Goal: Task Accomplishment & Management: Complete application form

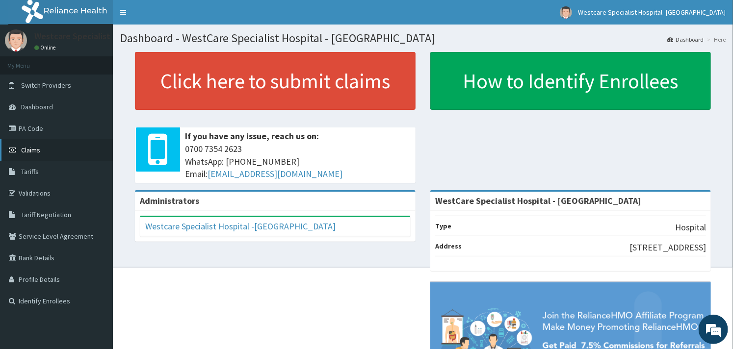
click at [29, 143] on link "Claims" at bounding box center [56, 150] width 113 height 22
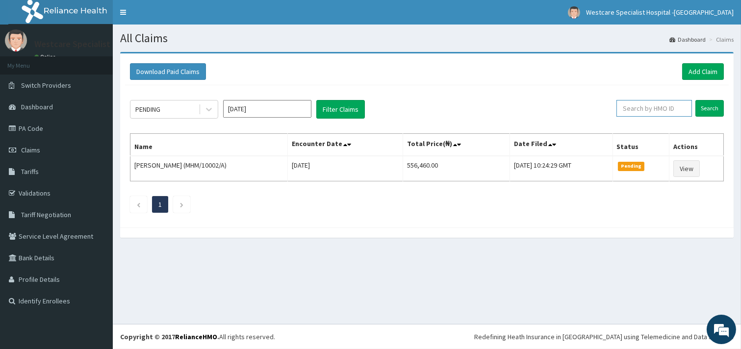
click at [624, 106] on input "text" at bounding box center [654, 108] width 76 height 17
paste input "CHL/10764/A"
click at [716, 106] on input "Search" at bounding box center [709, 108] width 28 height 17
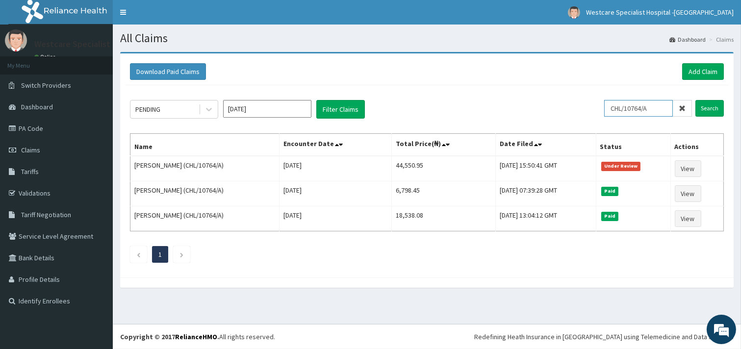
click at [621, 112] on input "CHL/10764/A" at bounding box center [638, 108] width 69 height 17
paste input "RWT/10002"
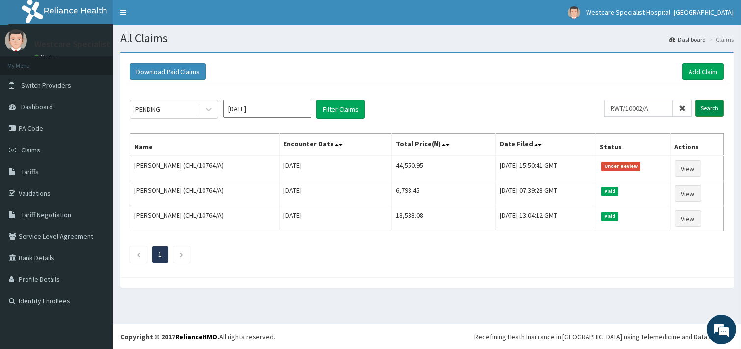
click at [700, 105] on input "Search" at bounding box center [709, 108] width 28 height 17
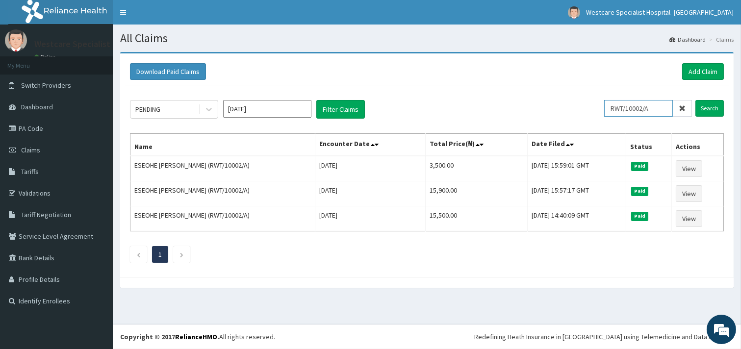
click at [620, 108] on input "RWT/10002/A" at bounding box center [638, 108] width 69 height 17
paste input "GMT/10013/F"
click at [707, 108] on input "Search" at bounding box center [709, 108] width 28 height 17
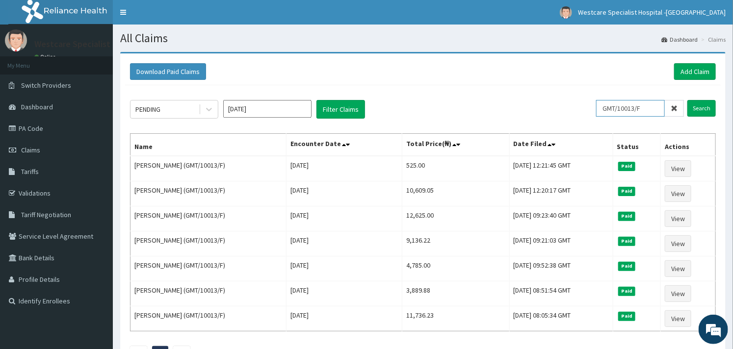
click at [625, 112] on input "GMT/10013/F" at bounding box center [630, 108] width 69 height 17
paste input "E"
click at [708, 111] on input "Search" at bounding box center [701, 108] width 28 height 17
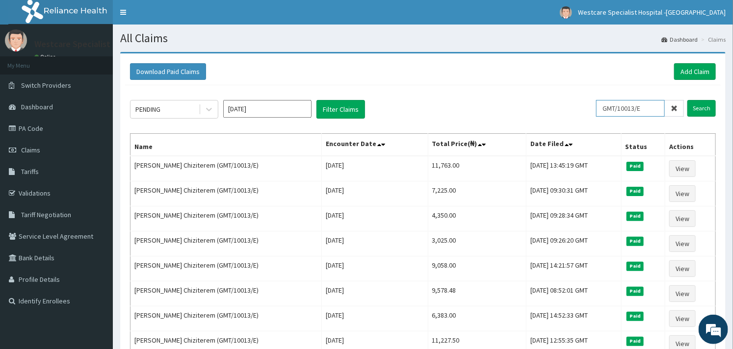
click at [615, 103] on input "GMT/10013/E" at bounding box center [630, 108] width 69 height 17
paste input "CRH/10169/A"
type input "CRH/10169/A"
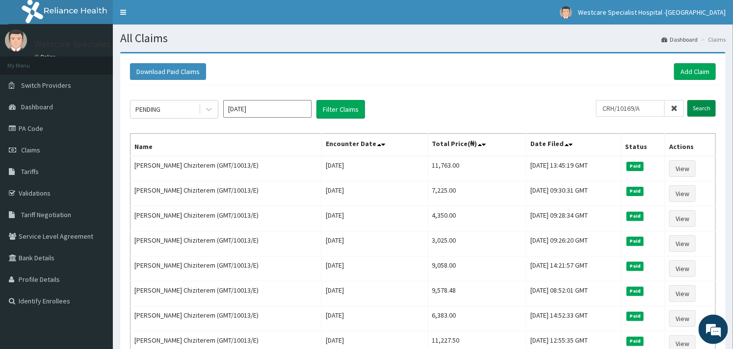
click at [703, 108] on input "Search" at bounding box center [701, 108] width 28 height 17
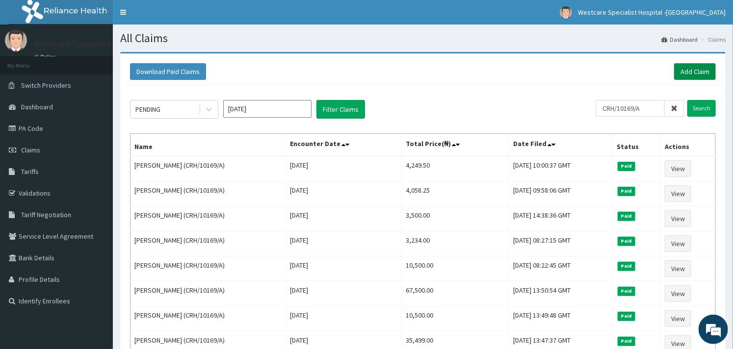
click at [697, 74] on link "Add Claim" at bounding box center [695, 71] width 42 height 17
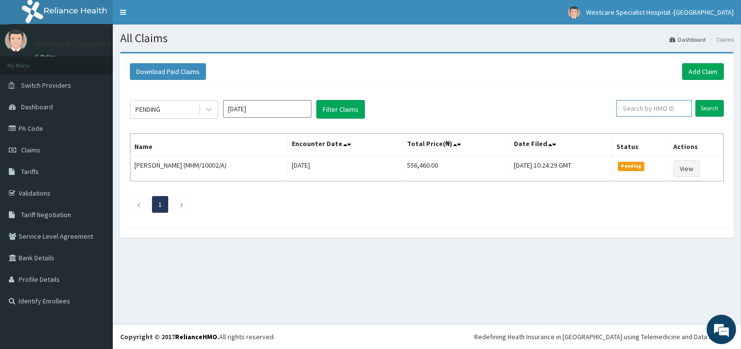
click at [633, 106] on input "text" at bounding box center [654, 108] width 76 height 17
paste input "GMT/10013/E"
click at [712, 102] on input "Search" at bounding box center [709, 108] width 28 height 17
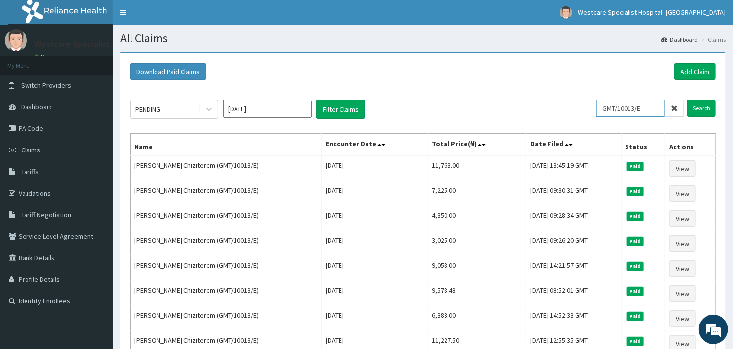
click at [633, 103] on input "GMT/10013/E" at bounding box center [630, 108] width 69 height 17
paste input "D"
click at [699, 105] on input "Search" at bounding box center [701, 108] width 28 height 17
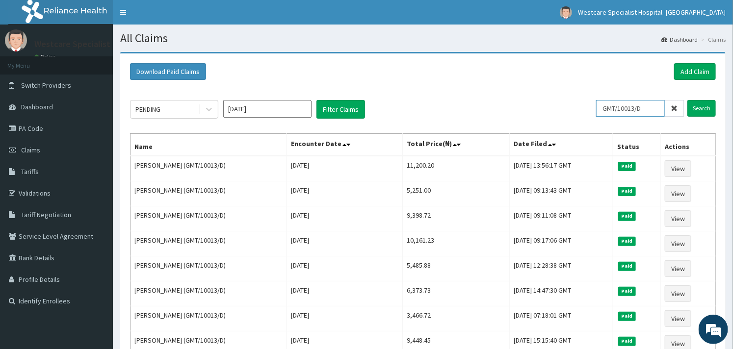
click at [605, 111] on input "GMT/10013/D" at bounding box center [630, 108] width 69 height 17
paste input "C"
click at [694, 109] on input "Search" at bounding box center [701, 108] width 28 height 17
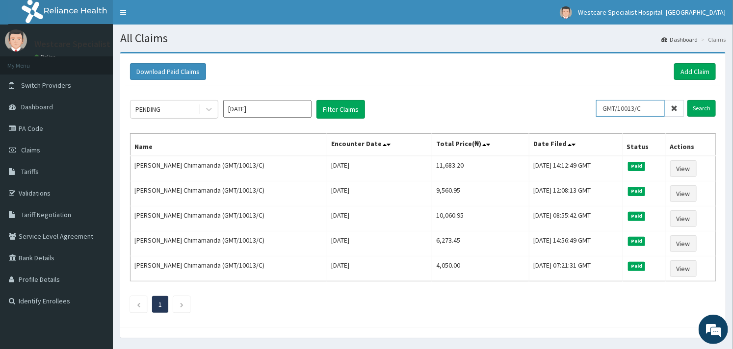
click at [624, 101] on input "GMT/10013/C" at bounding box center [630, 108] width 69 height 17
paste input "NBL/10211/A"
click at [705, 105] on input "Search" at bounding box center [701, 108] width 28 height 17
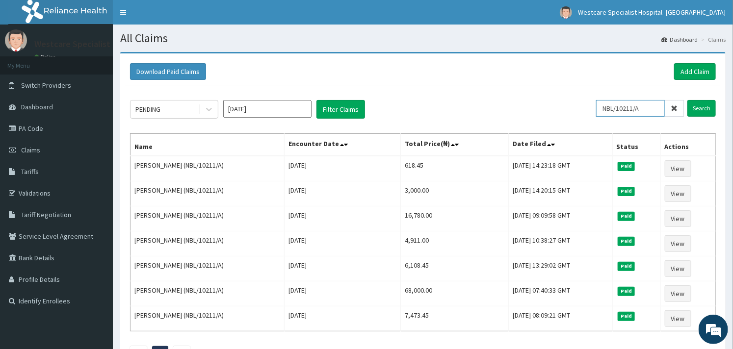
click at [618, 106] on input "NBL/10211/A" at bounding box center [630, 108] width 69 height 17
paste input "CHL/11532/C"
click at [702, 102] on input "Search" at bounding box center [701, 108] width 28 height 17
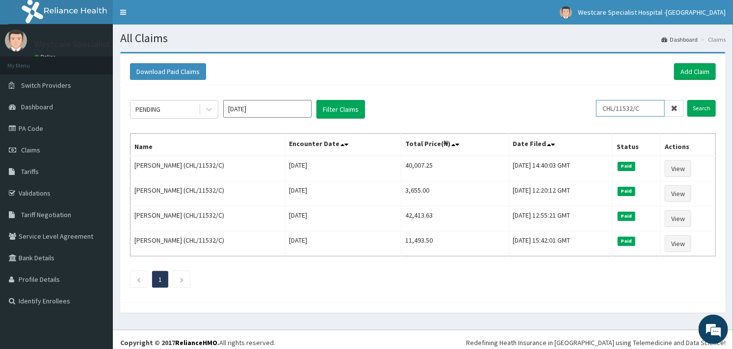
click at [615, 106] on input "CHL/11532/C" at bounding box center [630, 108] width 69 height 17
paste input "BCK/10015/B"
click at [691, 104] on input "Search" at bounding box center [701, 108] width 28 height 17
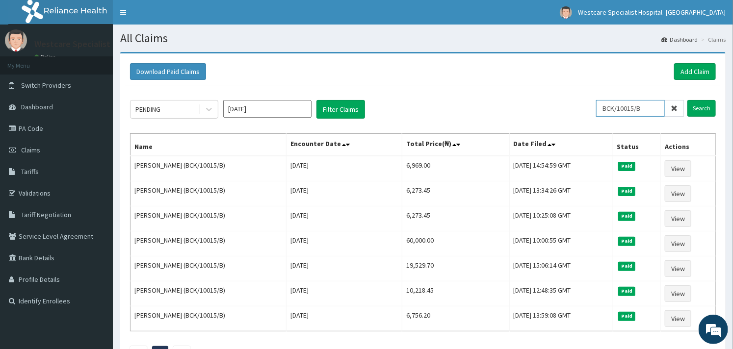
click at [610, 104] on input "BCK/10015/B" at bounding box center [630, 108] width 69 height 17
paste input "D"
click at [700, 102] on input "Search" at bounding box center [701, 108] width 28 height 17
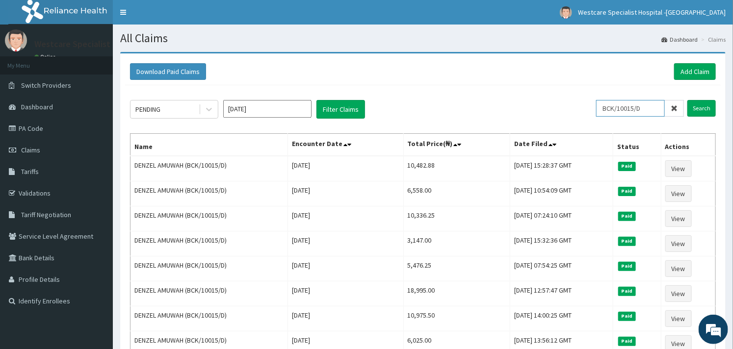
click at [626, 111] on input "BCK/10015/D" at bounding box center [630, 108] width 69 height 17
paste input "CHL/10225/B"
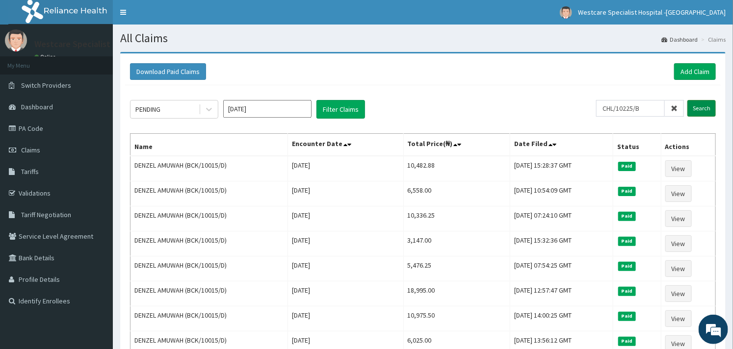
click at [700, 107] on input "Search" at bounding box center [701, 108] width 28 height 17
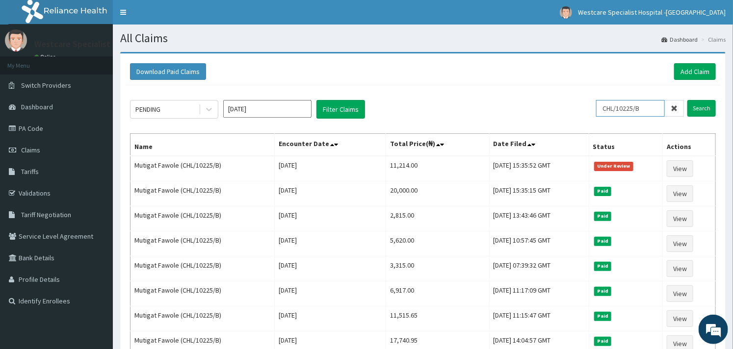
click at [614, 105] on input "CHL/10225/B" at bounding box center [630, 108] width 69 height 17
paste input "810/C"
type input "CHL/10810/C"
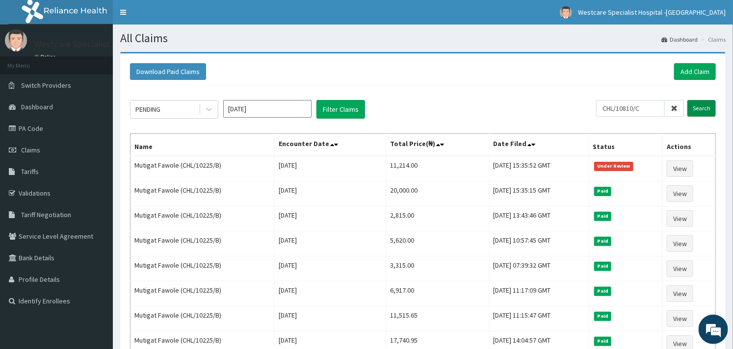
click at [709, 105] on input "Search" at bounding box center [701, 108] width 28 height 17
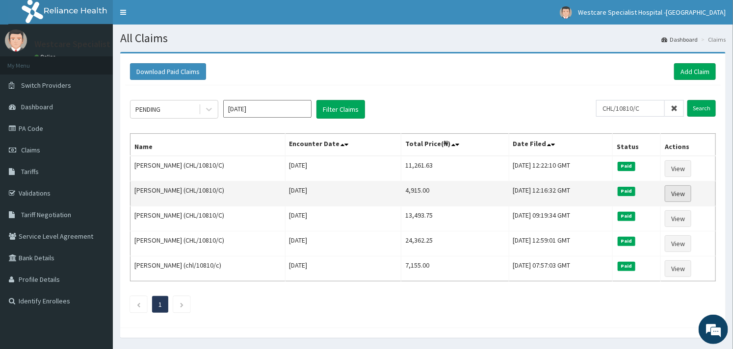
click at [688, 188] on link "View" at bounding box center [677, 193] width 26 height 17
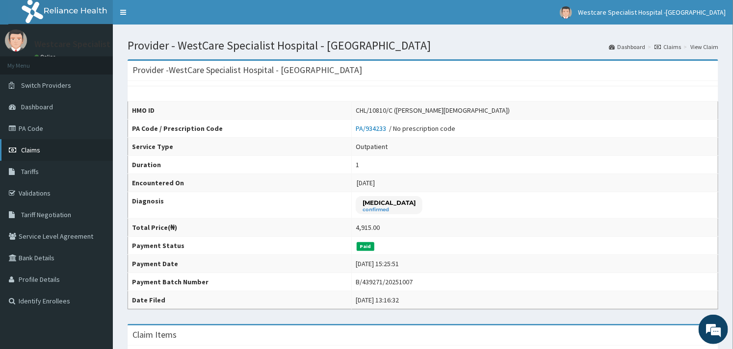
click at [30, 154] on link "Claims" at bounding box center [56, 150] width 113 height 22
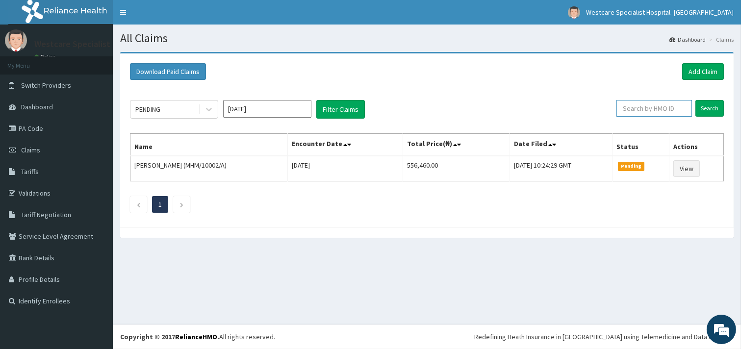
click at [633, 108] on input "text" at bounding box center [654, 108] width 76 height 17
paste input "MHM/10002/A"
click at [711, 101] on input "Search" at bounding box center [709, 108] width 28 height 17
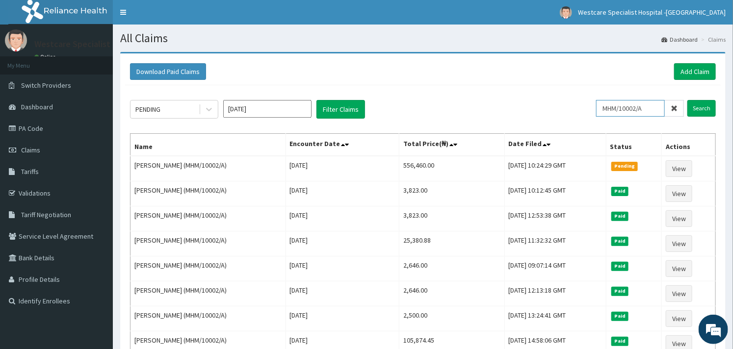
click at [613, 105] on input "MHM/10002/A" at bounding box center [630, 108] width 69 height 17
paste input "CHL/10633/B"
type input "CHL/10633/B"
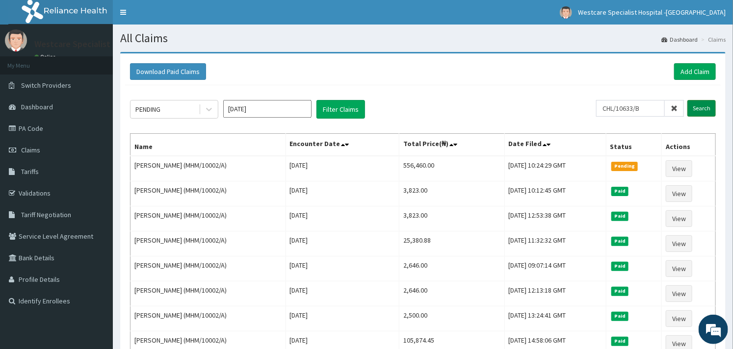
click at [703, 108] on input "Search" at bounding box center [701, 108] width 28 height 17
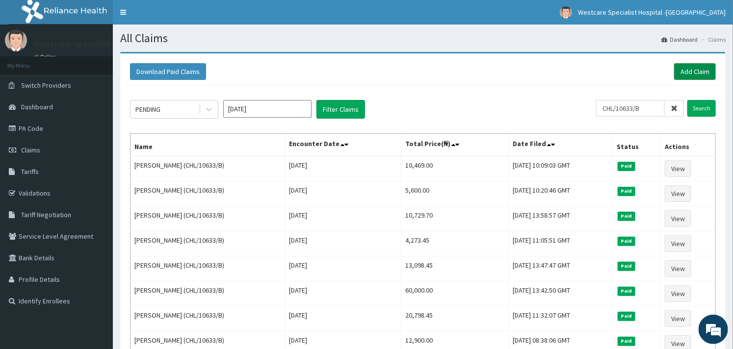
click at [682, 70] on link "Add Claim" at bounding box center [695, 71] width 42 height 17
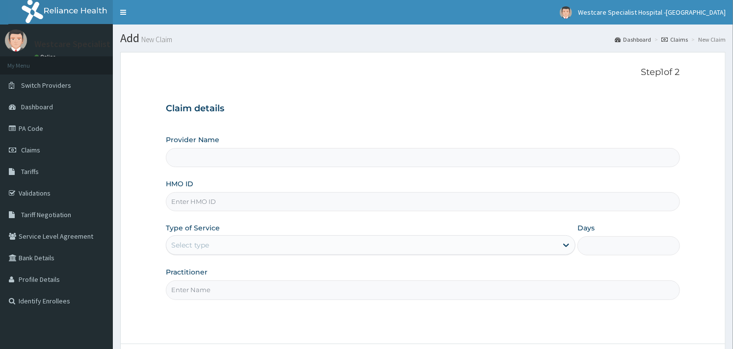
type input "WestCare Specialist Hospital - [GEOGRAPHIC_DATA]"
click at [219, 203] on input "HMO ID" at bounding box center [422, 201] width 513 height 19
paste input "CHL/10633/B"
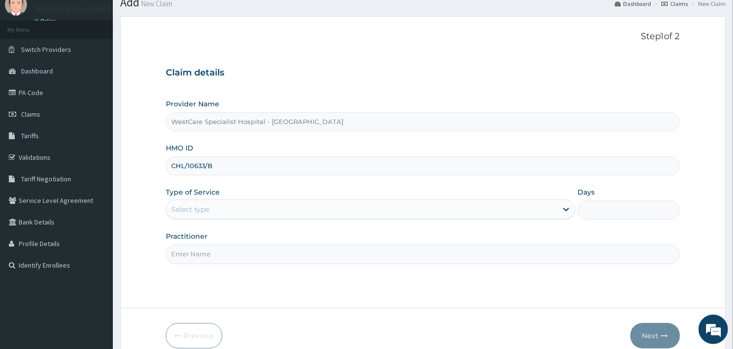
scroll to position [54, 0]
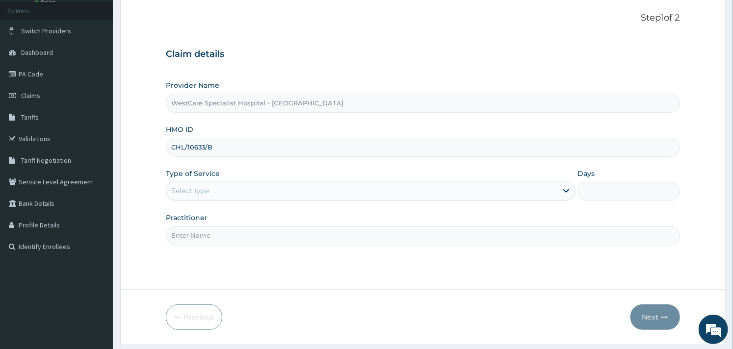
type input "CHL/10633/B"
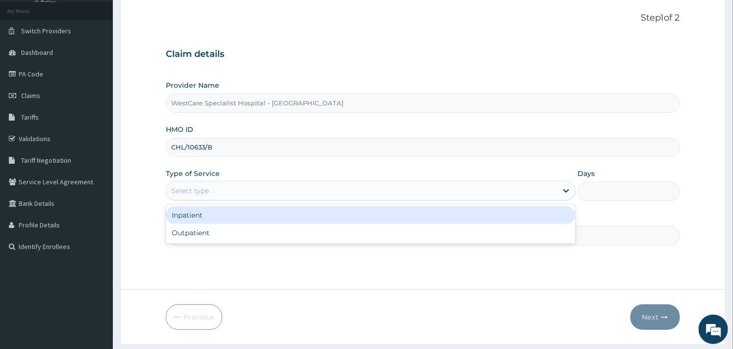
click at [277, 195] on div "Select type" at bounding box center [361, 191] width 391 height 16
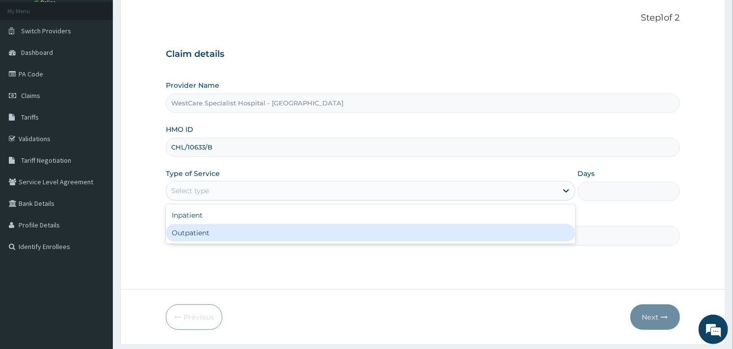
click at [229, 227] on div "Outpatient" at bounding box center [370, 233] width 409 height 18
type input "1"
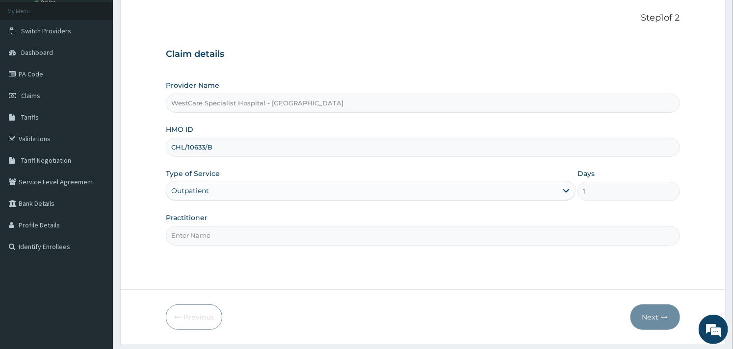
click at [290, 243] on input "Practitioner" at bounding box center [422, 235] width 513 height 19
type input "OBIDEYI"
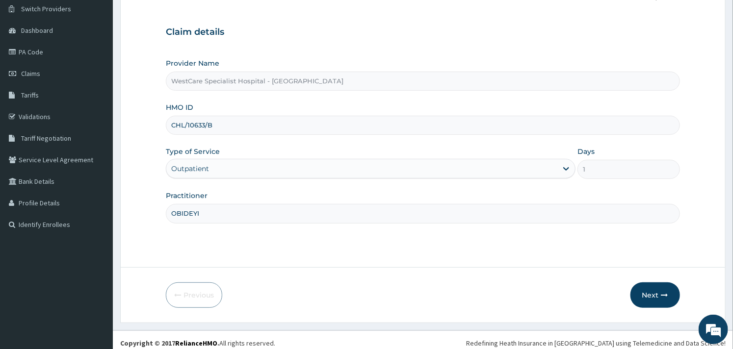
scroll to position [83, 0]
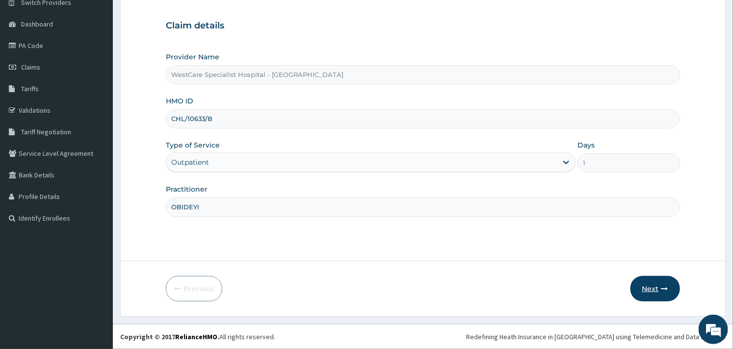
click at [658, 285] on button "Next" at bounding box center [655, 288] width 50 height 25
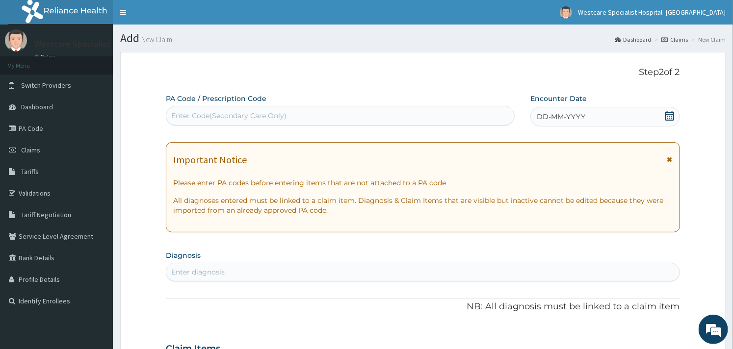
scroll to position [0, 0]
click at [669, 116] on icon at bounding box center [669, 116] width 10 height 10
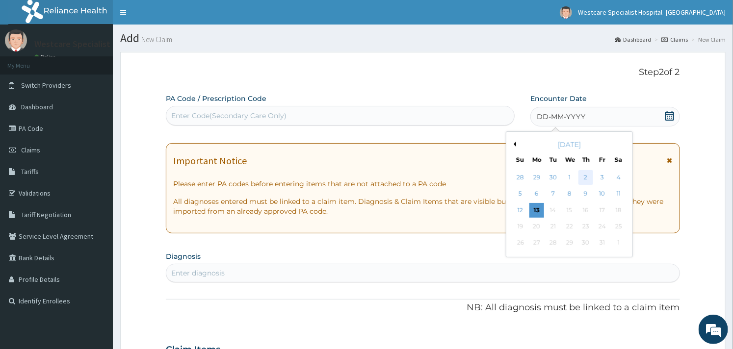
click at [581, 178] on div "2" at bounding box center [585, 177] width 15 height 15
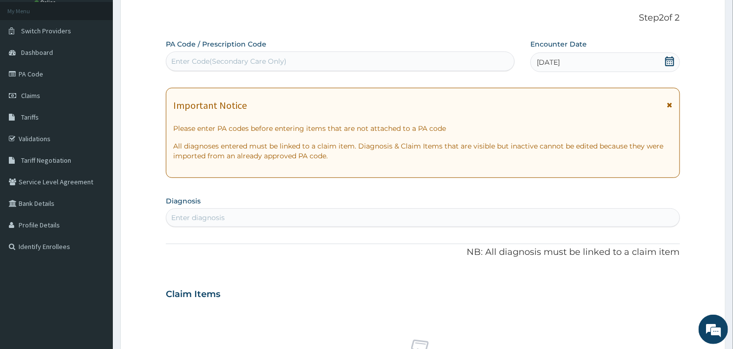
scroll to position [109, 0]
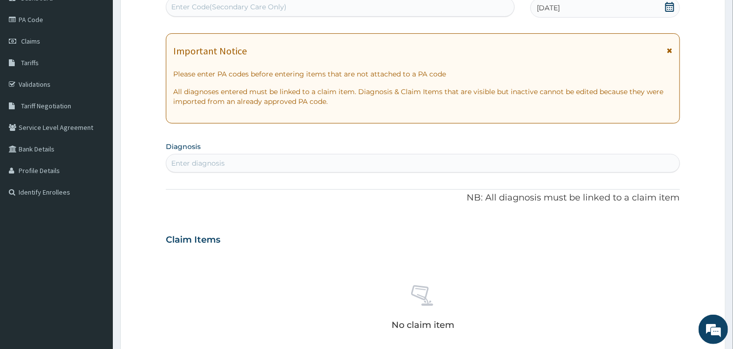
click at [198, 155] on div "Enter diagnosis" at bounding box center [422, 163] width 512 height 16
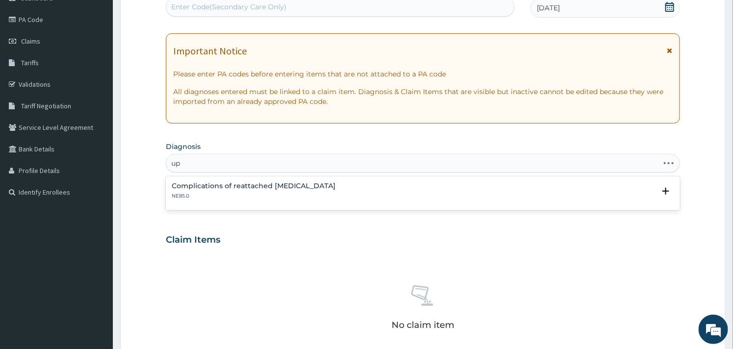
type input "u"
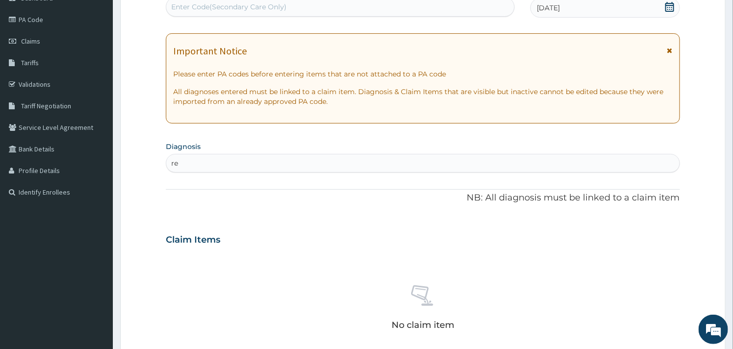
type input "r"
type input "u"
type input "r"
click at [195, 160] on div "Enter diagnosis" at bounding box center [197, 163] width 53 height 10
type input "upper"
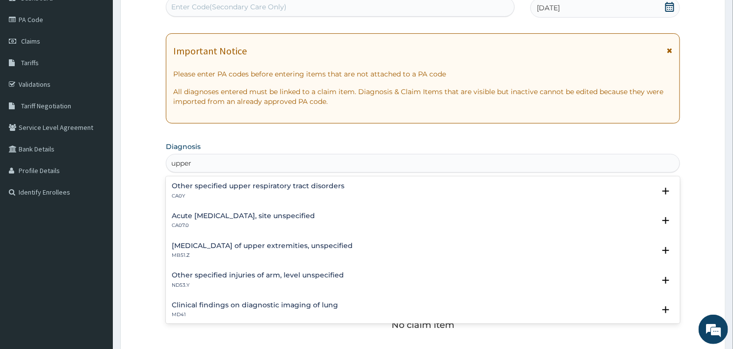
click at [242, 222] on p "CA07.0" at bounding box center [243, 225] width 143 height 7
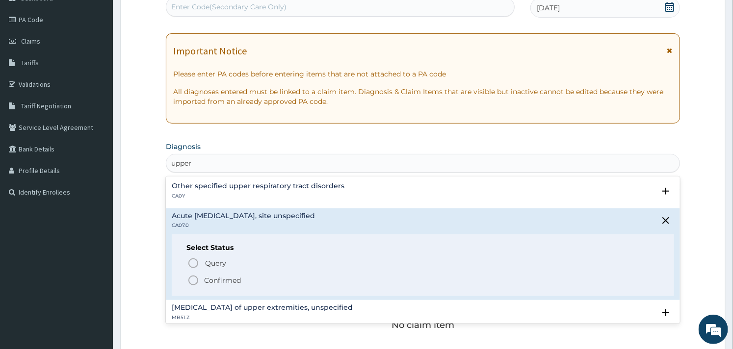
click at [195, 283] on icon "status option filled" at bounding box center [193, 281] width 12 height 12
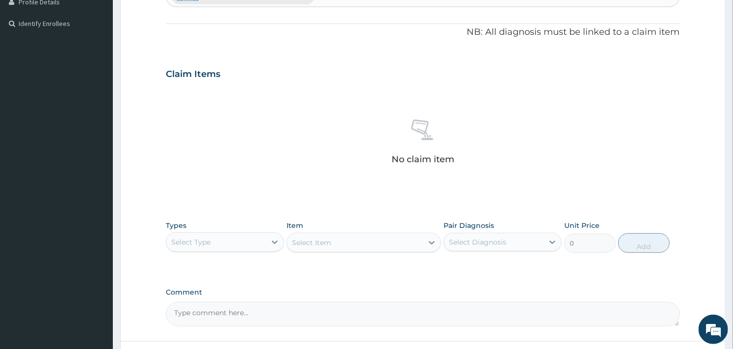
scroll to position [358, 0]
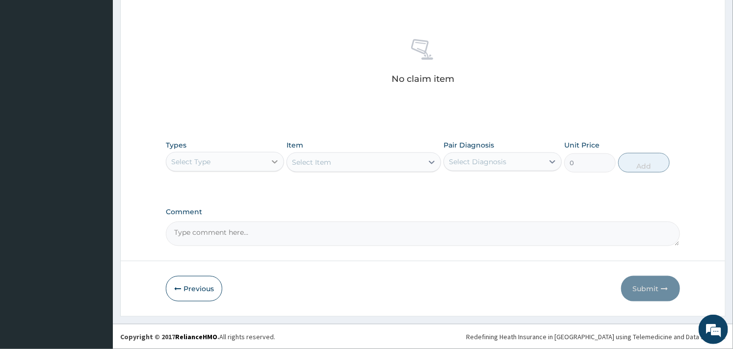
click at [270, 155] on div at bounding box center [275, 162] width 18 height 18
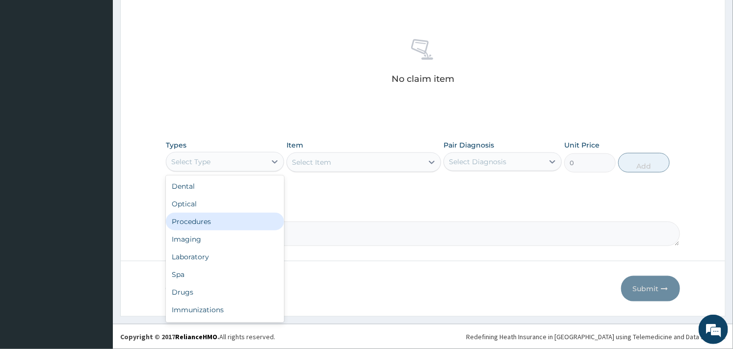
click at [229, 221] on div "Procedures" at bounding box center [225, 222] width 118 height 18
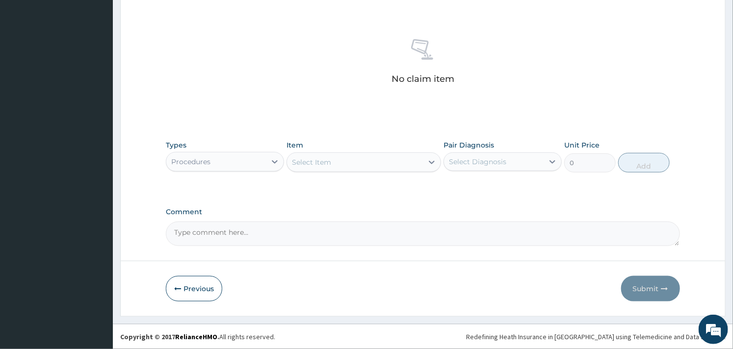
click at [356, 168] on div "Select Item" at bounding box center [354, 162] width 135 height 16
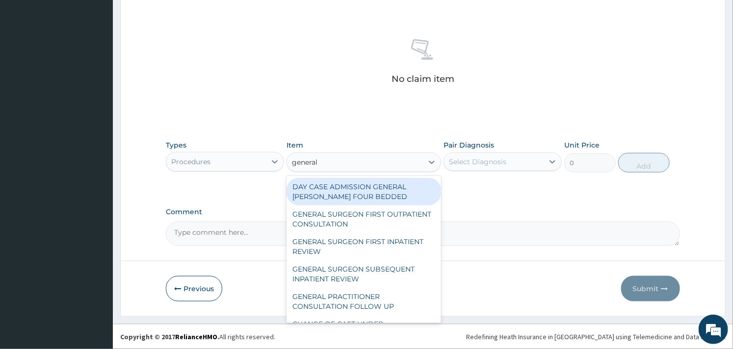
type input "general p"
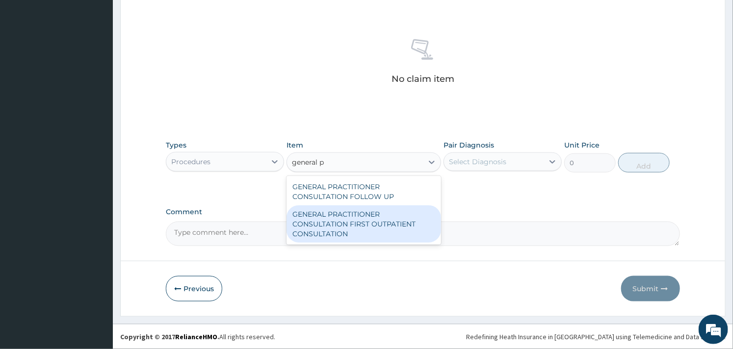
click at [345, 222] on div "GENERAL PRACTITIONER CONSULTATION FIRST OUTPATIENT CONSULTATION" at bounding box center [363, 223] width 154 height 37
type input "3000"
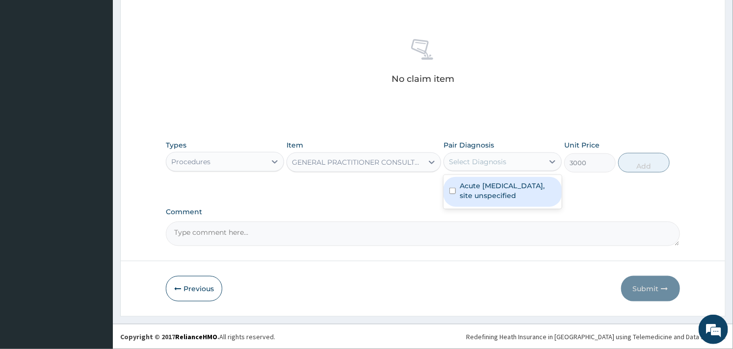
click at [473, 159] on div "Select Diagnosis" at bounding box center [477, 162] width 57 height 10
click at [456, 185] on div "Acute upper respiratory infection, site unspecified" at bounding box center [502, 192] width 118 height 30
checkbox input "true"
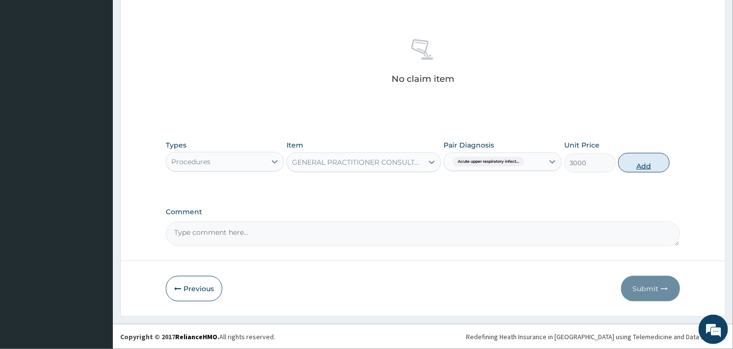
click at [638, 160] on button "Add" at bounding box center [643, 163] width 51 height 20
type input "0"
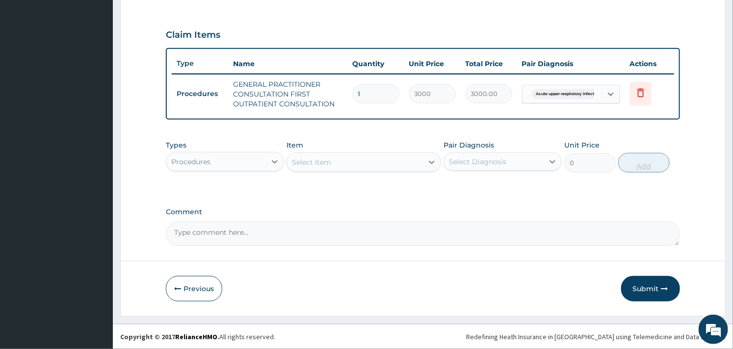
scroll to position [315, 0]
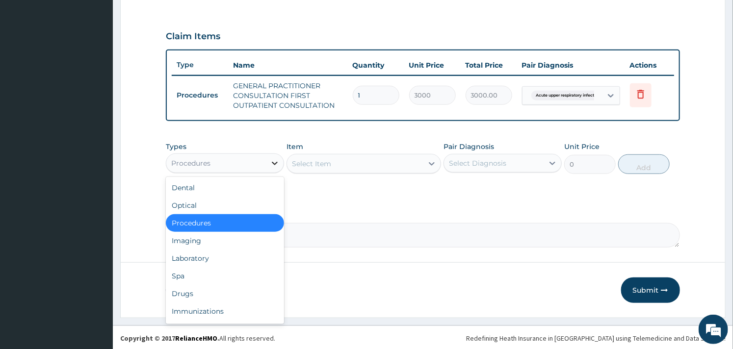
click at [268, 163] on div at bounding box center [275, 163] width 18 height 18
click at [188, 287] on div "Drugs" at bounding box center [225, 294] width 118 height 18
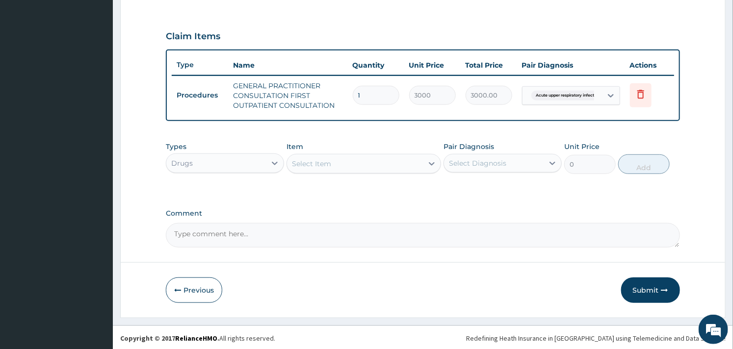
click at [351, 164] on div "Select Item" at bounding box center [354, 164] width 135 height 16
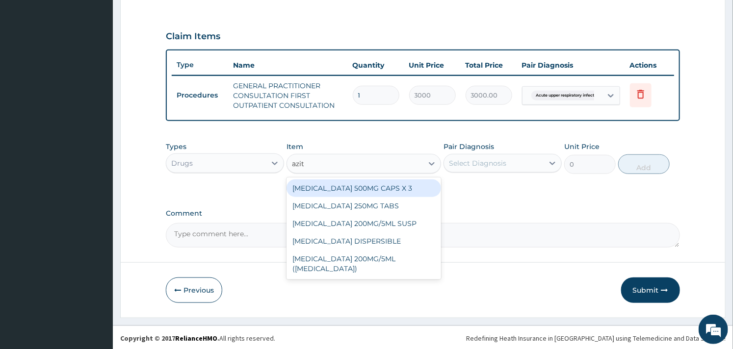
type input "azith"
click at [374, 195] on div "AZITHROMYCIN 500MG CAPS X 3" at bounding box center [363, 188] width 154 height 18
type input "341.25"
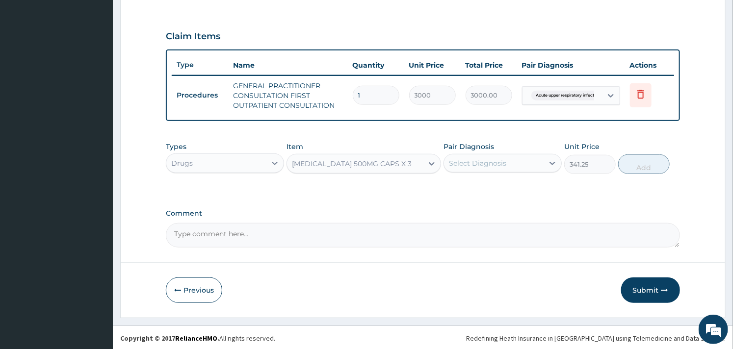
click at [479, 163] on div "Select Diagnosis" at bounding box center [477, 163] width 57 height 10
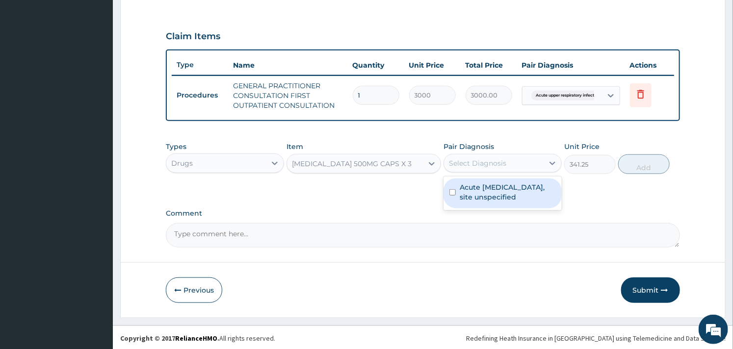
click at [450, 192] on input "checkbox" at bounding box center [452, 192] width 6 height 6
checkbox input "true"
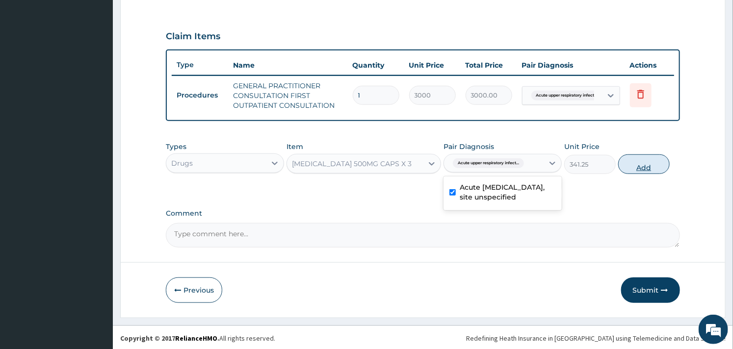
click at [638, 163] on button "Add" at bounding box center [643, 164] width 51 height 20
type input "0"
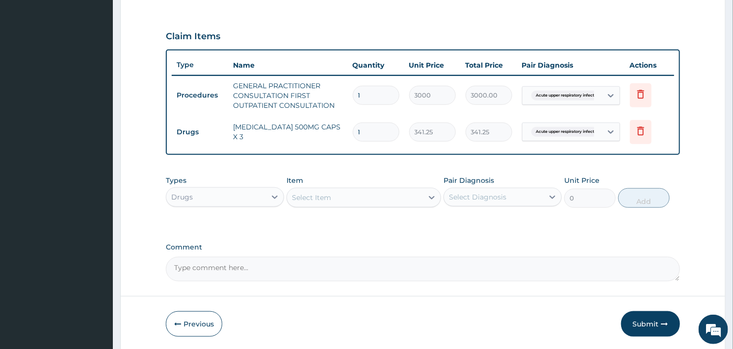
click at [375, 135] on input "1" at bounding box center [376, 132] width 47 height 19
type input "0.00"
type input "6"
type input "2047.50"
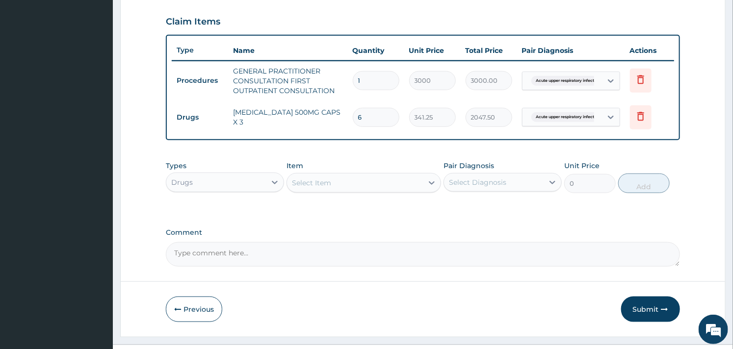
scroll to position [350, 0]
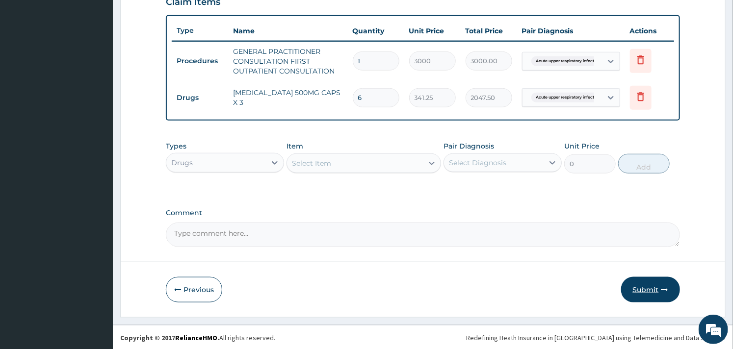
type input "6"
click at [645, 284] on button "Submit" at bounding box center [650, 289] width 59 height 25
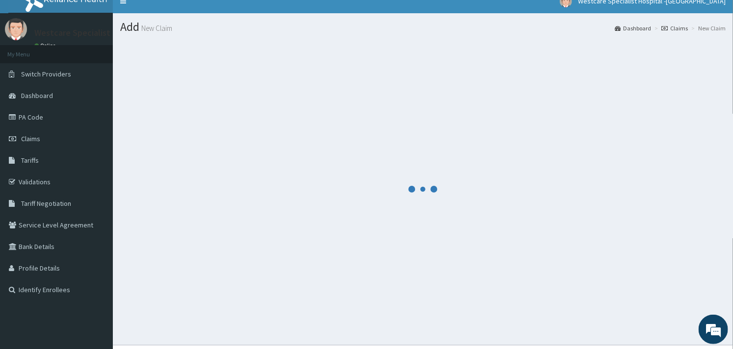
scroll to position [0, 0]
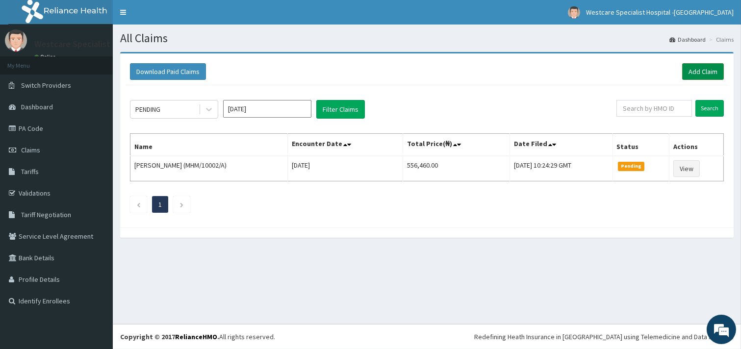
click at [705, 73] on link "Add Claim" at bounding box center [703, 71] width 42 height 17
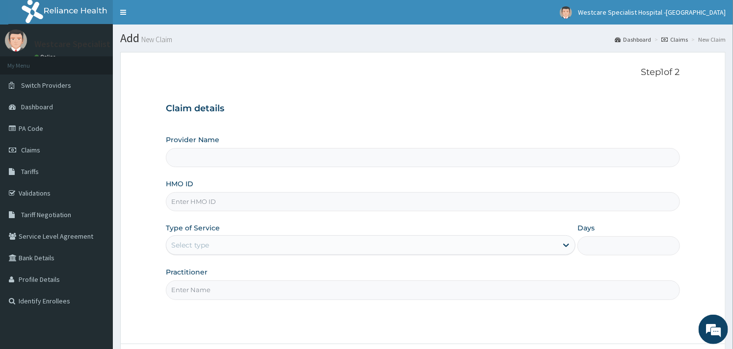
type input "WestCare Specialist Hospital - [GEOGRAPHIC_DATA]"
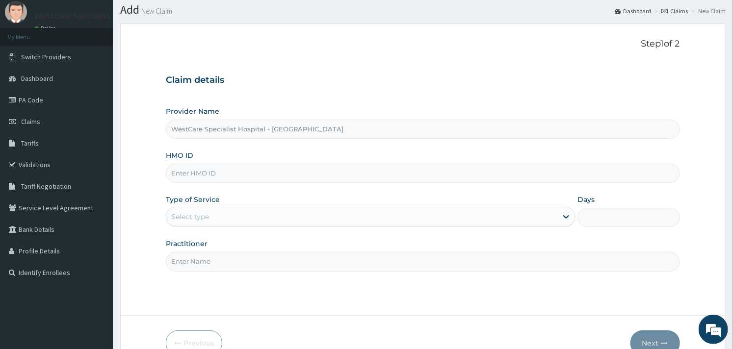
scroll to position [54, 0]
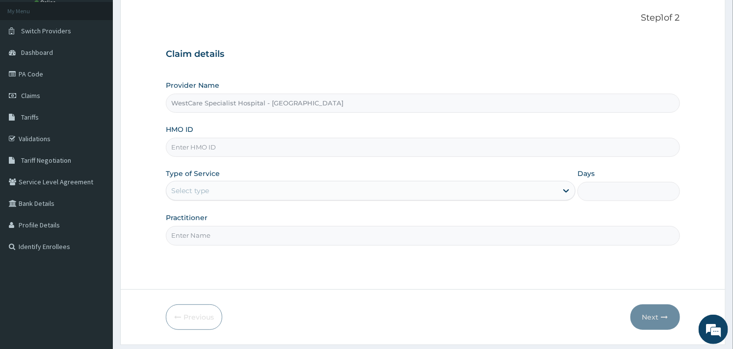
click at [309, 148] on input "HMO ID" at bounding box center [422, 147] width 513 height 19
paste input "CHL/10633/B"
type input "CHL/10633/B"
click at [317, 192] on div "Select type" at bounding box center [361, 191] width 391 height 16
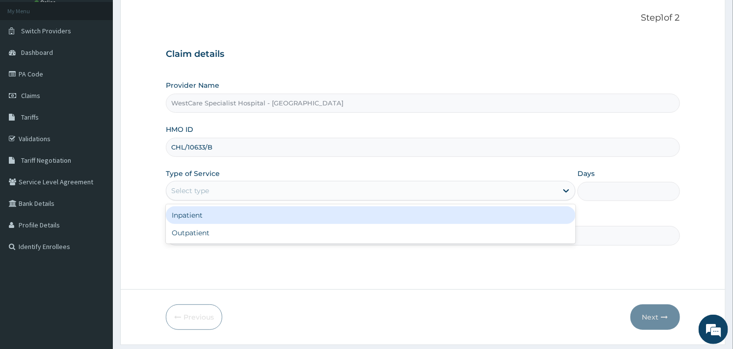
scroll to position [0, 0]
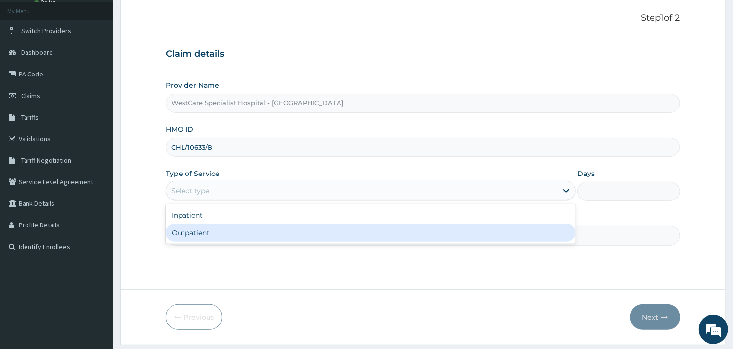
click at [265, 232] on div "Outpatient" at bounding box center [370, 233] width 409 height 18
type input "1"
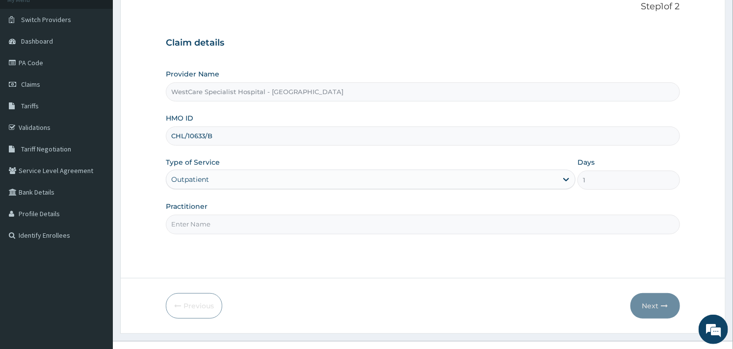
scroll to position [83, 0]
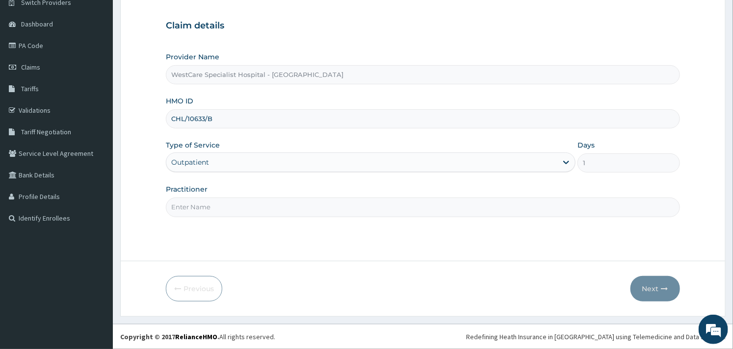
click at [224, 212] on input "Practitioner" at bounding box center [422, 207] width 513 height 19
type input "OBIDEYI"
click at [645, 289] on button "Next" at bounding box center [655, 288] width 50 height 25
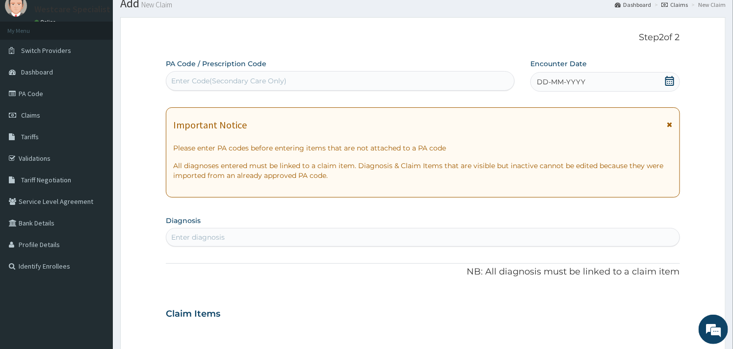
scroll to position [0, 0]
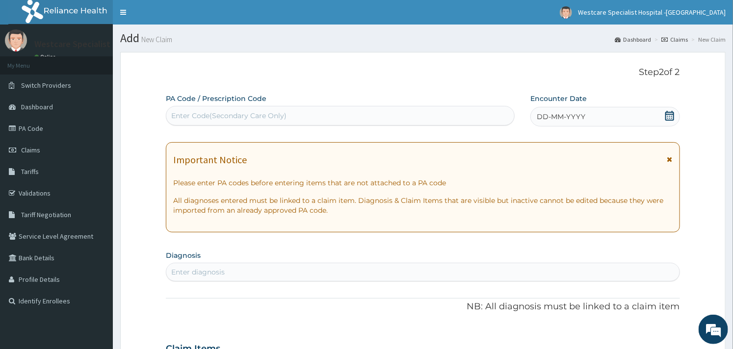
click at [667, 111] on icon at bounding box center [669, 116] width 10 height 10
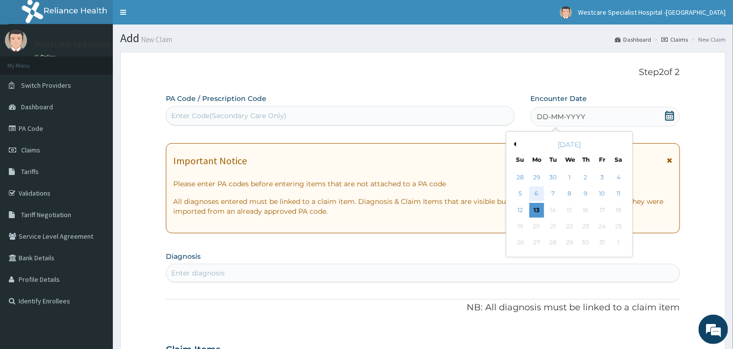
click at [540, 194] on div "6" at bounding box center [536, 194] width 15 height 15
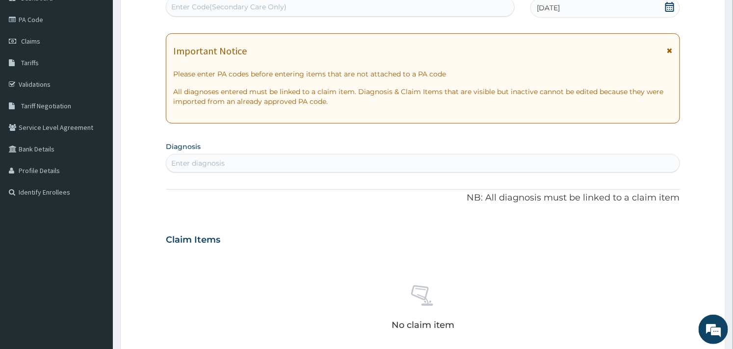
scroll to position [54, 0]
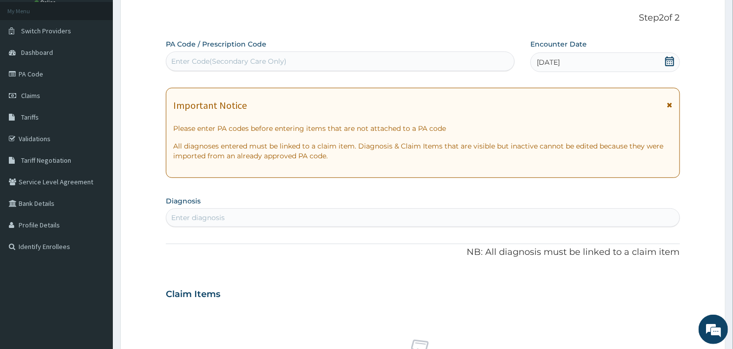
click at [246, 212] on div "Enter diagnosis" at bounding box center [422, 218] width 512 height 16
click at [249, 60] on div "Enter Code(Secondary Care Only)" at bounding box center [228, 61] width 115 height 10
paste input "PA/5D7925"
type input "PA/5D7925"
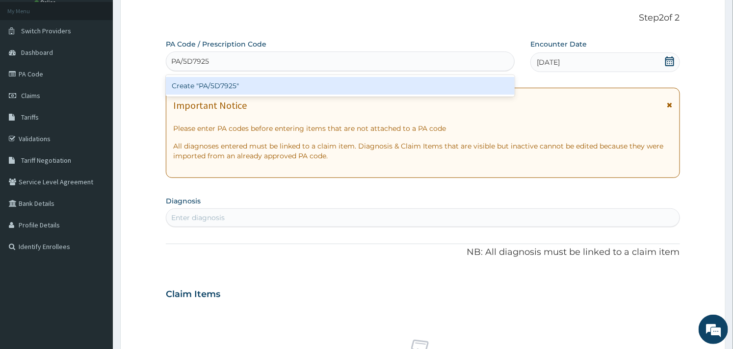
click at [249, 82] on div "Create "PA/5D7925"" at bounding box center [340, 86] width 349 height 18
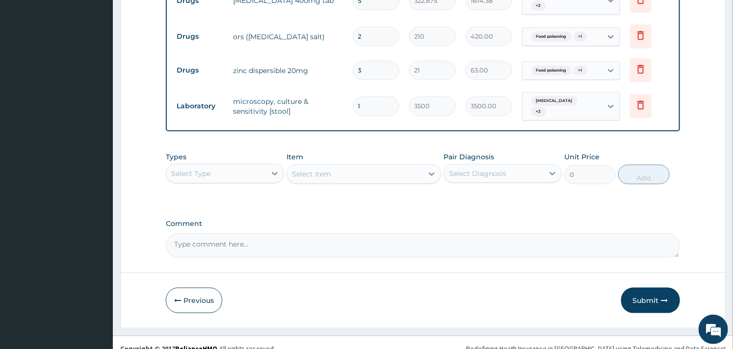
scroll to position [413, 0]
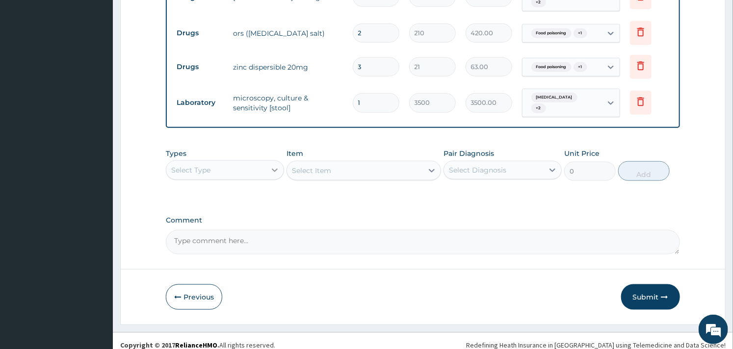
click at [267, 161] on div at bounding box center [275, 170] width 18 height 18
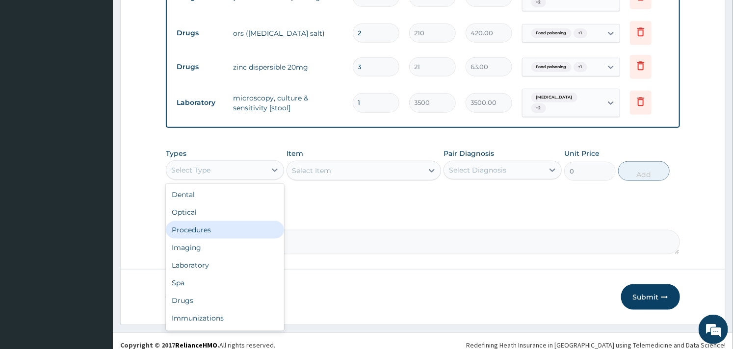
click at [198, 221] on div "Procedures" at bounding box center [225, 230] width 118 height 18
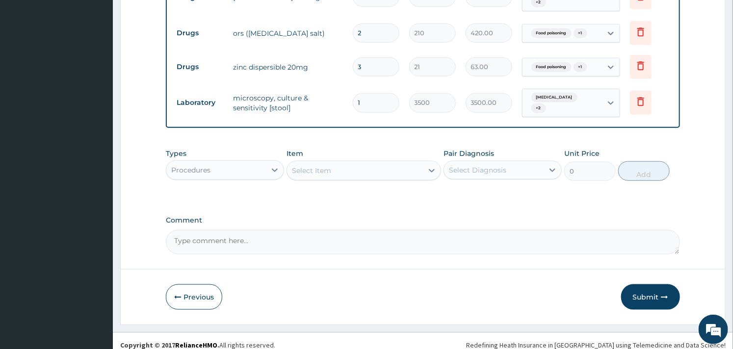
click at [341, 163] on div "Select Item" at bounding box center [354, 171] width 135 height 16
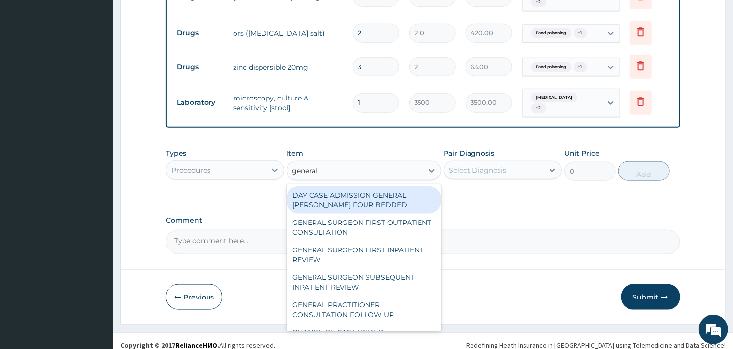
type input "general p"
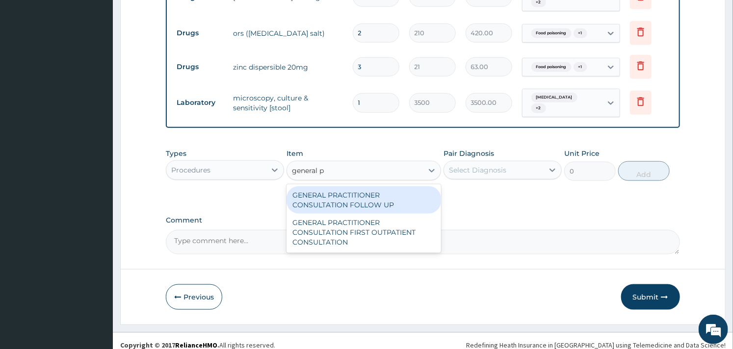
click at [367, 195] on div "GENERAL PRACTITIONER CONSULTATION FOLLOW UP" at bounding box center [363, 199] width 154 height 27
type input "2500"
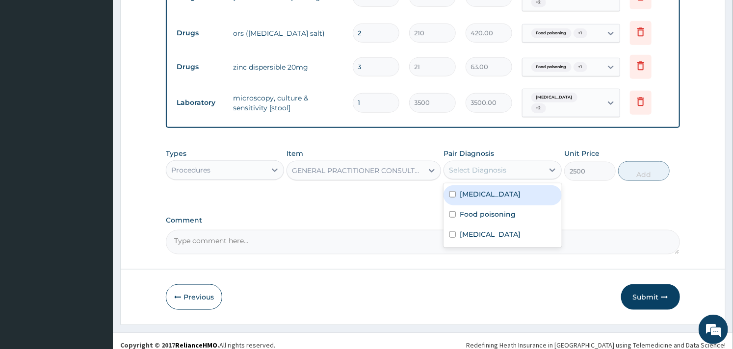
click at [527, 162] on div "Select Diagnosis" at bounding box center [494, 170] width 100 height 16
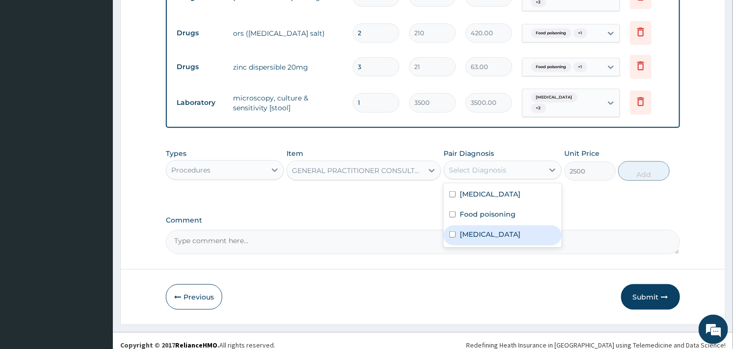
click at [450, 231] on input "checkbox" at bounding box center [452, 234] width 6 height 6
checkbox input "true"
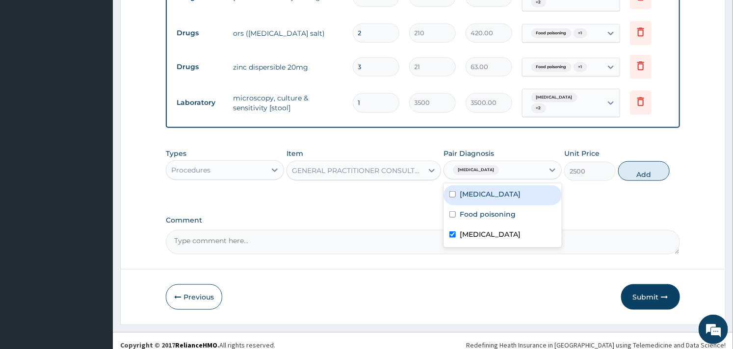
click at [459, 189] on label "Typhoid fever" at bounding box center [489, 194] width 61 height 10
checkbox input "true"
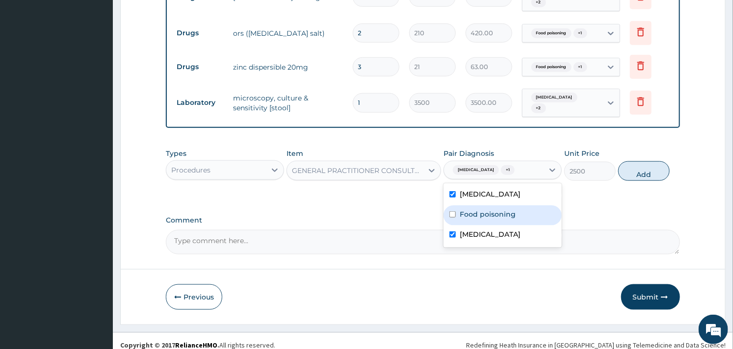
click at [456, 208] on div "Food poisoning" at bounding box center [502, 215] width 118 height 20
checkbox input "true"
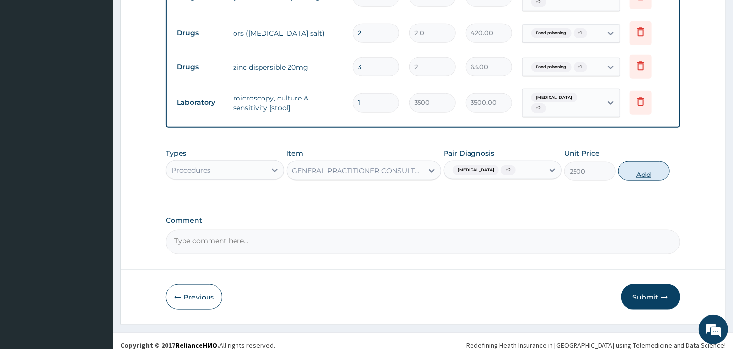
click at [639, 165] on button "Add" at bounding box center [643, 171] width 51 height 20
type input "0"
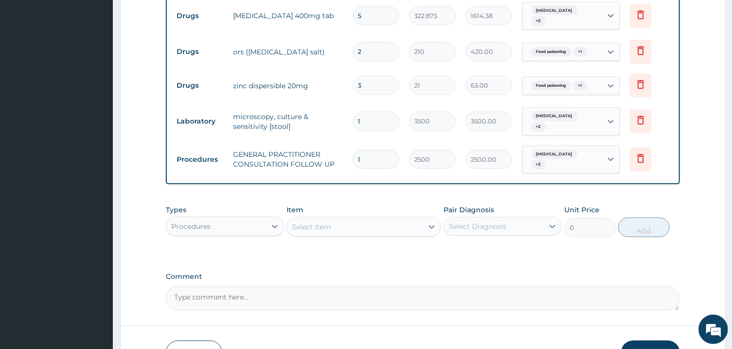
scroll to position [447, 0]
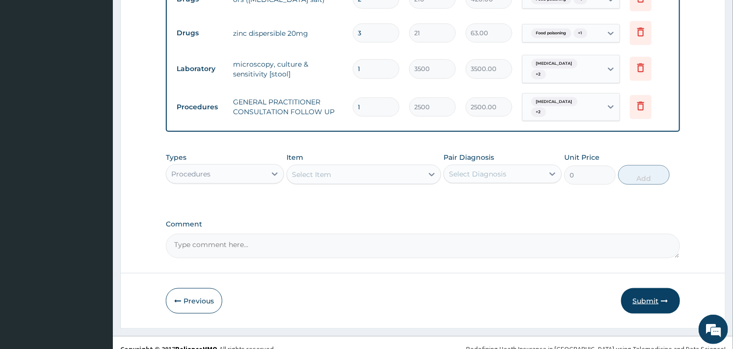
click at [650, 290] on button "Submit" at bounding box center [650, 300] width 59 height 25
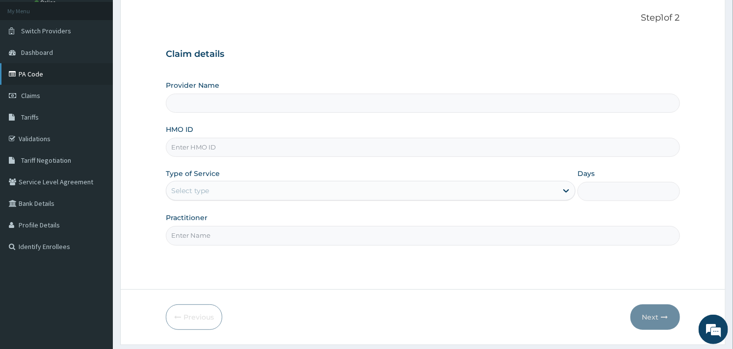
click at [36, 77] on link "PA Code" at bounding box center [56, 74] width 113 height 22
type input "WestCare Specialist Hospital - [GEOGRAPHIC_DATA]"
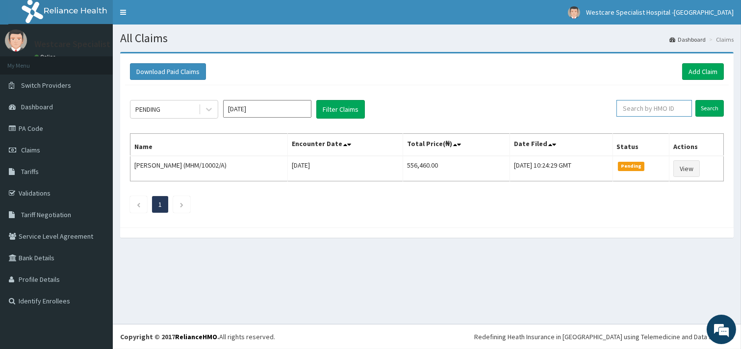
click at [651, 108] on input "text" at bounding box center [654, 108] width 76 height 17
paste input "RDL/10009/A"
click at [705, 101] on input "Search" at bounding box center [709, 108] width 28 height 17
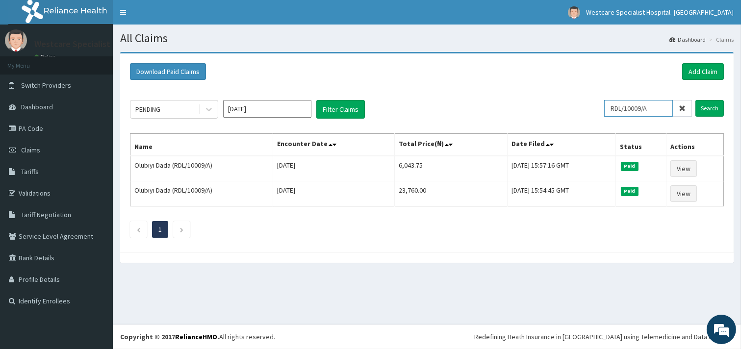
click at [630, 104] on input "RDL/10009/A" at bounding box center [638, 108] width 69 height 17
click at [626, 101] on input "RDL/10009/A" at bounding box center [638, 108] width 69 height 17
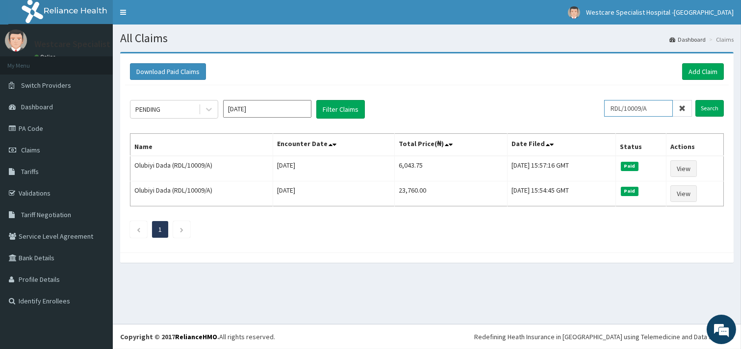
click at [626, 101] on input "RDL/10009/A" at bounding box center [638, 108] width 69 height 17
paste input "HNL/10002/B"
click at [714, 104] on input "Search" at bounding box center [709, 108] width 28 height 17
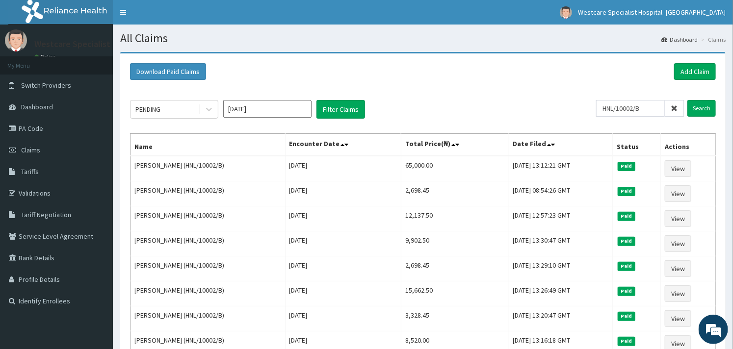
click at [596, 108] on div "PENDING [DATE] Filter Claims" at bounding box center [363, 109] width 466 height 19
click at [600, 108] on div "PENDING [DATE] Filter Claims HNL/10002/B Search" at bounding box center [422, 109] width 585 height 19
click at [601, 108] on input "HNL/10002/B" at bounding box center [630, 108] width 69 height 17
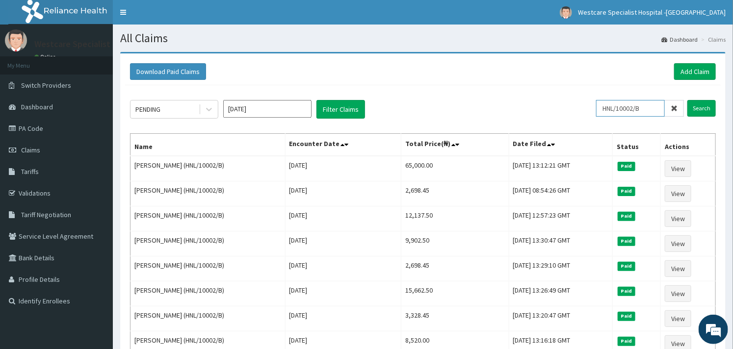
paste input "chl/10494/c"
type input "chl/10494/c"
click at [702, 101] on input "Search" at bounding box center [701, 108] width 28 height 17
click at [695, 71] on link "Add Claim" at bounding box center [695, 71] width 42 height 17
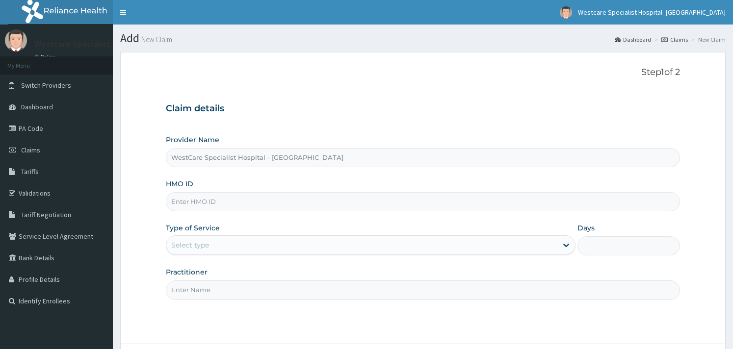
click at [207, 202] on input "HMO ID" at bounding box center [422, 201] width 513 height 19
paste input "CRH/10169/A"
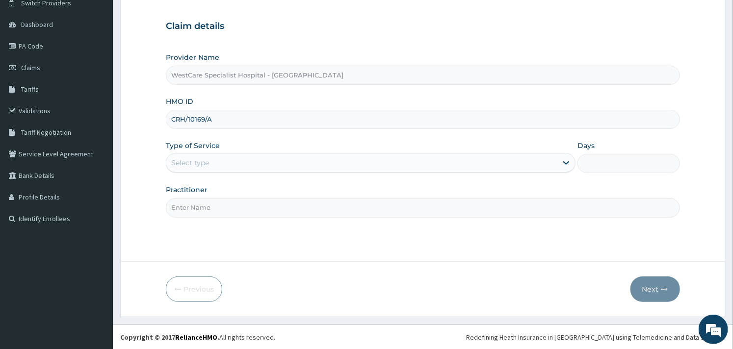
scroll to position [83, 0]
type input "CRH/10169/A"
click at [258, 163] on div "Select type" at bounding box center [361, 162] width 391 height 16
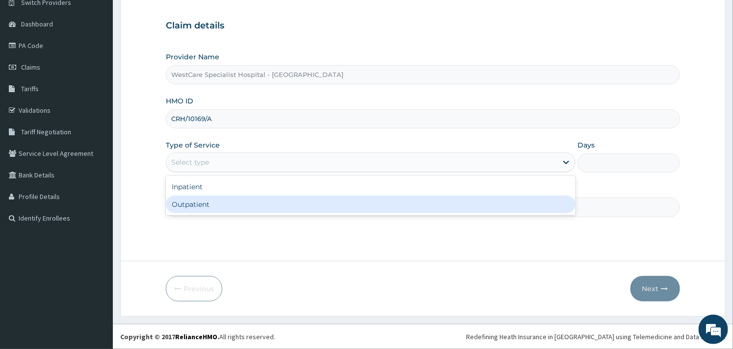
click at [216, 198] on div "Outpatient" at bounding box center [370, 205] width 409 height 18
type input "1"
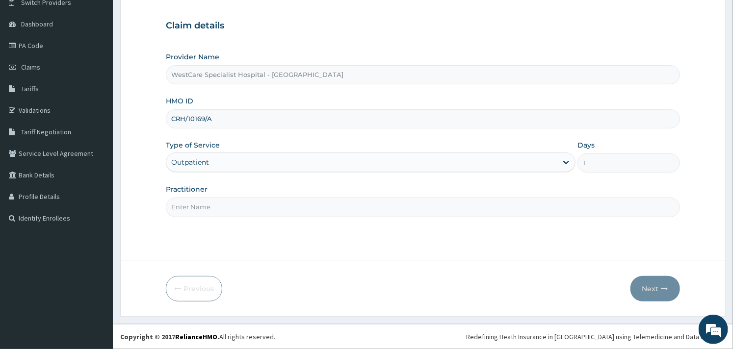
click at [227, 200] on input "Practitioner" at bounding box center [422, 207] width 513 height 19
type input "OBIDEYI"
click at [648, 286] on button "Next" at bounding box center [655, 288] width 50 height 25
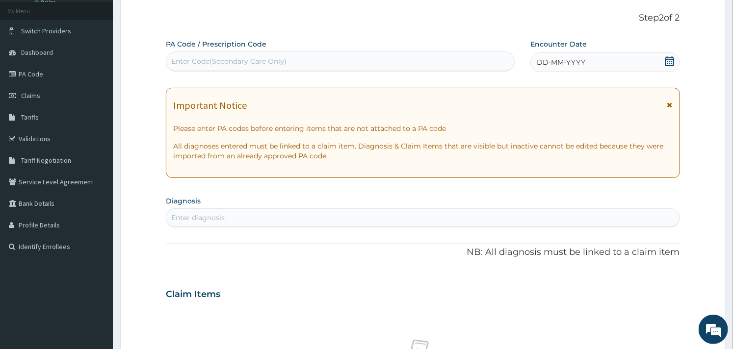
scroll to position [0, 0]
click at [668, 58] on icon at bounding box center [669, 61] width 10 height 10
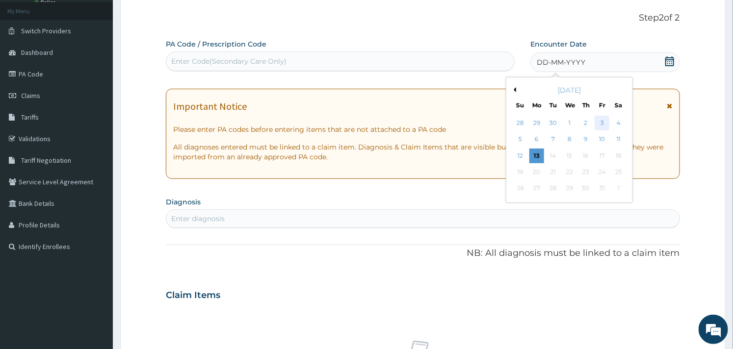
click at [602, 124] on div "3" at bounding box center [601, 123] width 15 height 15
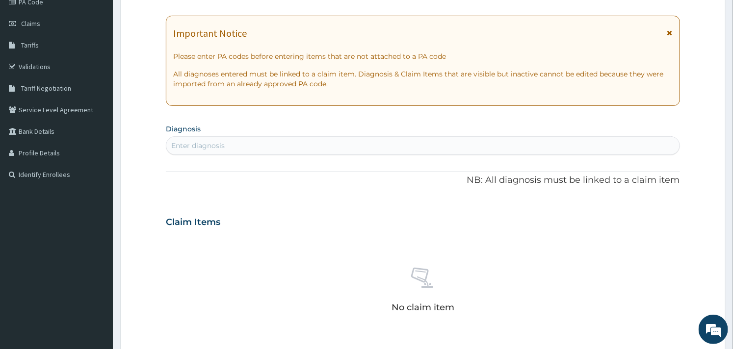
scroll to position [163, 0]
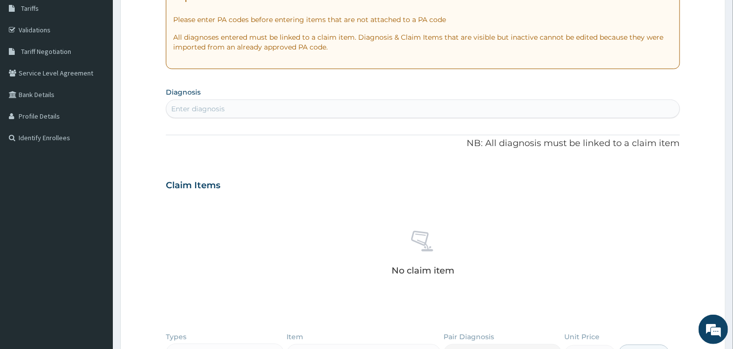
click at [241, 106] on div "Enter diagnosis" at bounding box center [422, 109] width 512 height 16
type input "malaria"
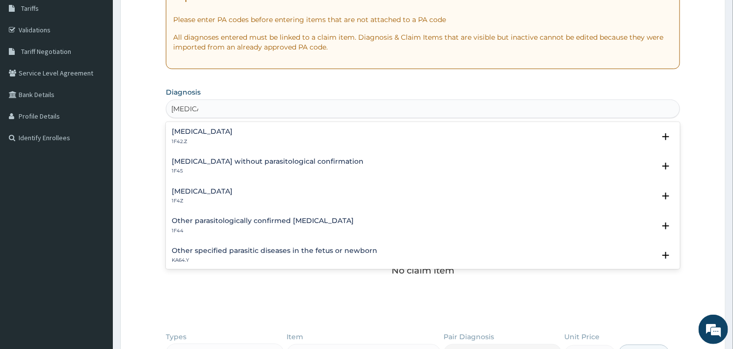
click at [232, 136] on div "Plasmodium malariae malaria without complication 1F42.Z" at bounding box center [202, 136] width 61 height 17
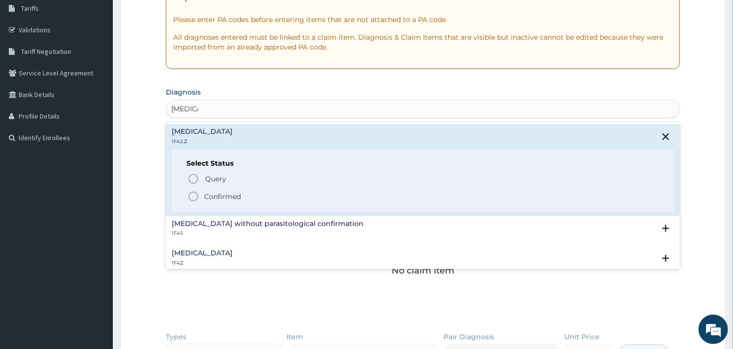
click at [196, 198] on icon "status option filled" at bounding box center [193, 197] width 12 height 12
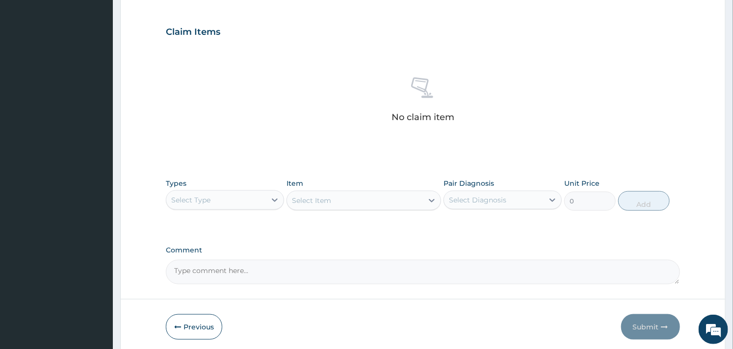
scroll to position [358, 0]
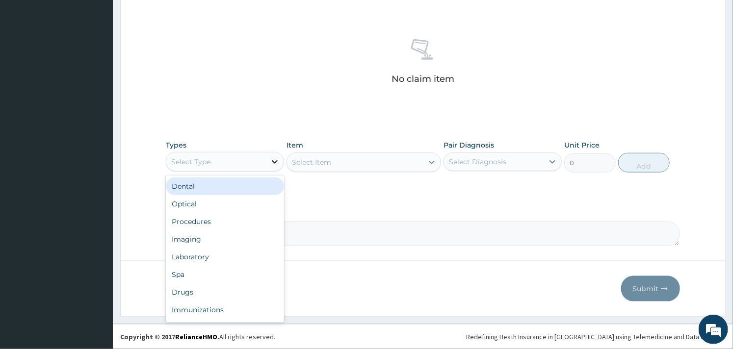
click at [271, 163] on icon at bounding box center [275, 162] width 10 height 10
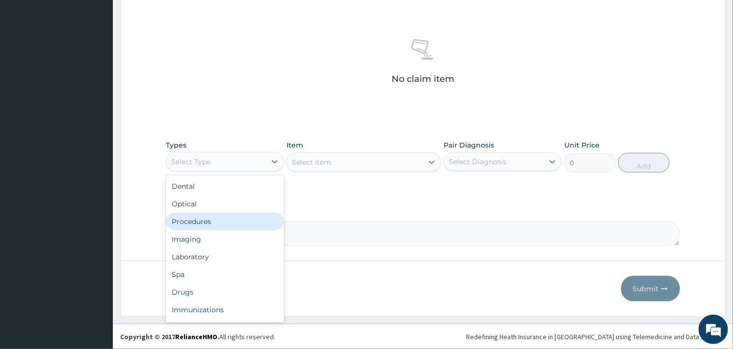
click at [217, 216] on div "Procedures" at bounding box center [225, 222] width 118 height 18
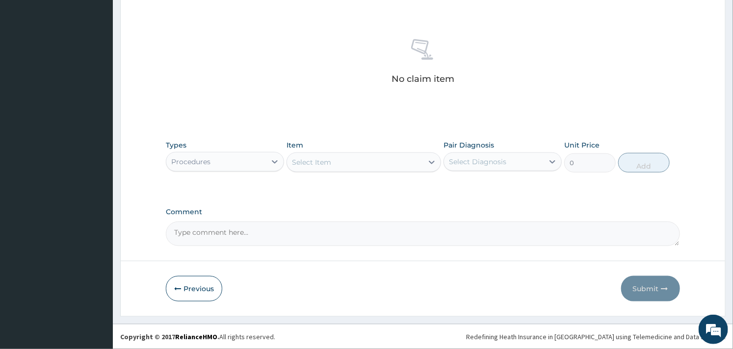
click at [375, 165] on div "Select Item" at bounding box center [354, 162] width 135 height 16
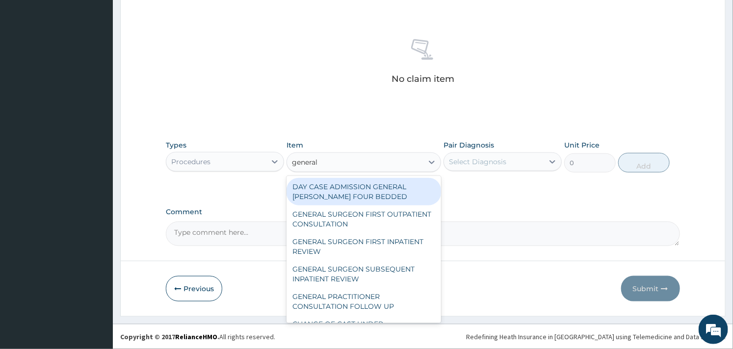
type input "general p"
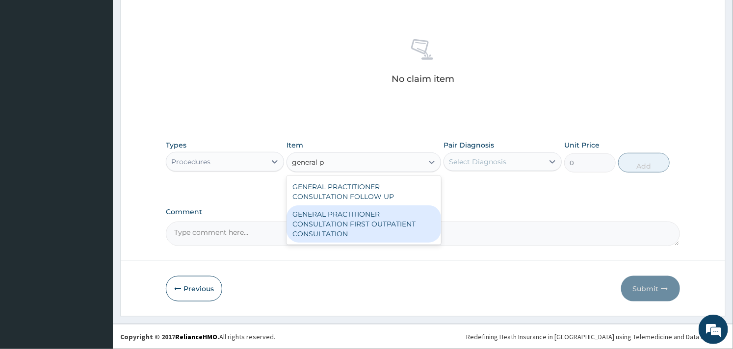
click at [366, 212] on div "GENERAL PRACTITIONER CONSULTATION FIRST OUTPATIENT CONSULTATION" at bounding box center [363, 223] width 154 height 37
type input "3000"
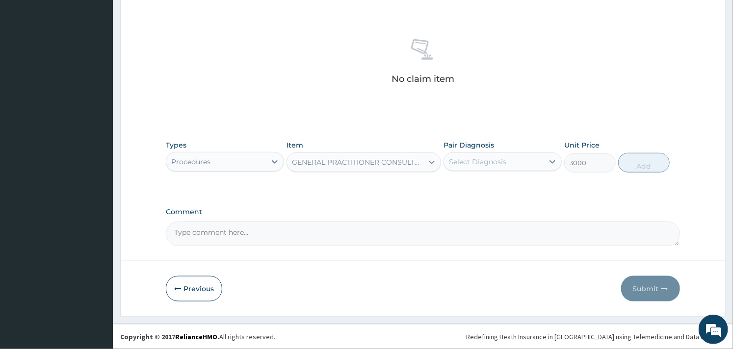
click at [479, 164] on div "Select Diagnosis" at bounding box center [477, 162] width 57 height 10
click at [455, 189] on input "checkbox" at bounding box center [452, 186] width 6 height 6
checkbox input "true"
click at [634, 163] on button "Add" at bounding box center [643, 163] width 51 height 20
type input "0"
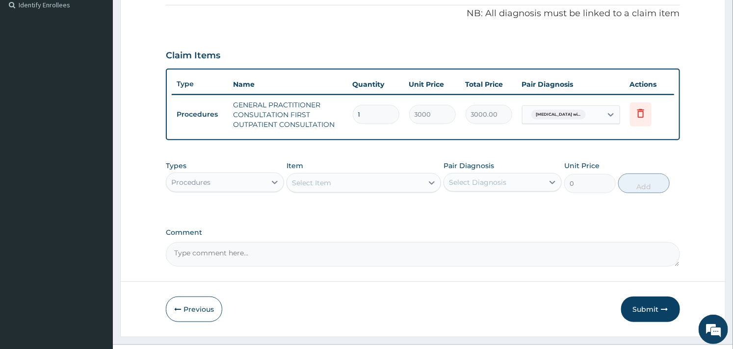
scroll to position [315, 0]
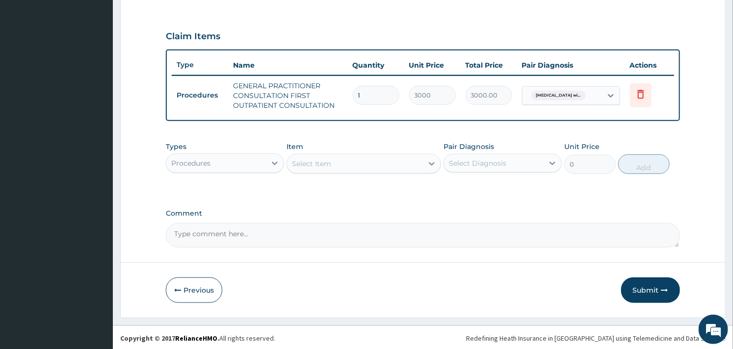
click at [266, 159] on div "Procedures" at bounding box center [216, 163] width 100 height 16
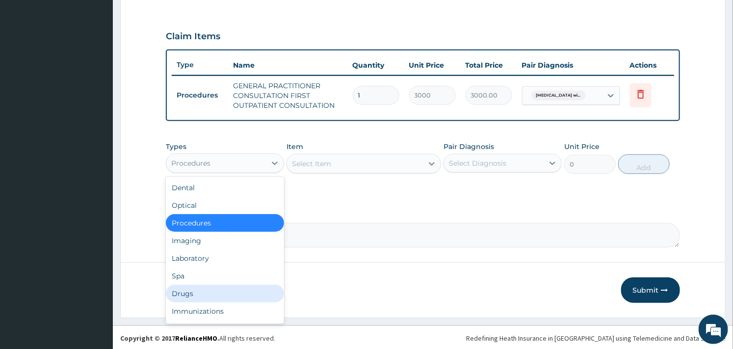
click at [177, 291] on div "Drugs" at bounding box center [225, 294] width 118 height 18
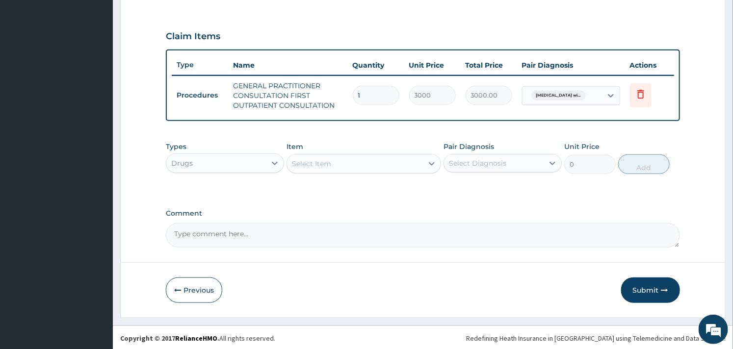
click at [371, 162] on div "Select Item" at bounding box center [354, 164] width 135 height 16
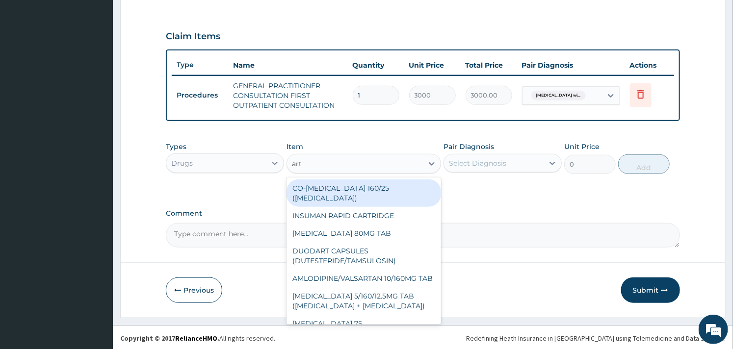
type input "arte"
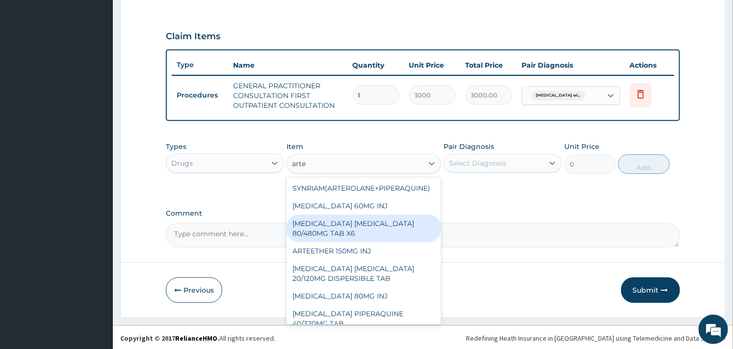
click at [352, 227] on div "[MEDICAL_DATA] [MEDICAL_DATA] 80/480MG TAB X6" at bounding box center [363, 228] width 154 height 27
type input "262.5"
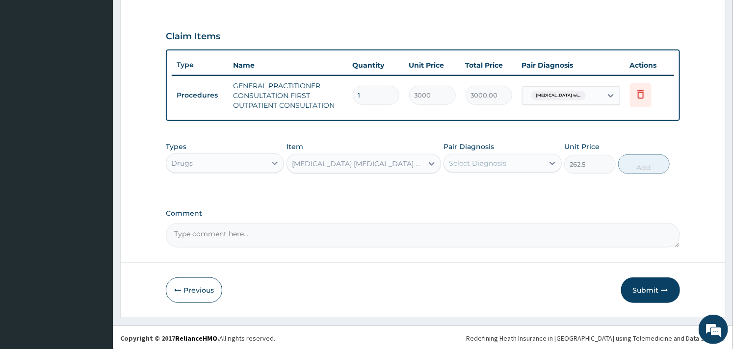
click at [478, 159] on div "Select Diagnosis" at bounding box center [477, 163] width 57 height 10
click at [458, 194] on div "[MEDICAL_DATA]" at bounding box center [502, 188] width 118 height 20
checkbox input "true"
click at [633, 164] on button "Add" at bounding box center [643, 164] width 51 height 20
type input "0"
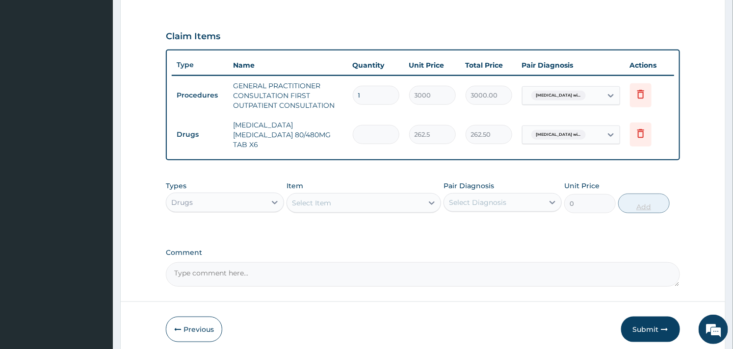
type input "0.00"
type input "6"
type input "1575.00"
type input "6"
click at [333, 202] on div "Select Item" at bounding box center [354, 203] width 135 height 16
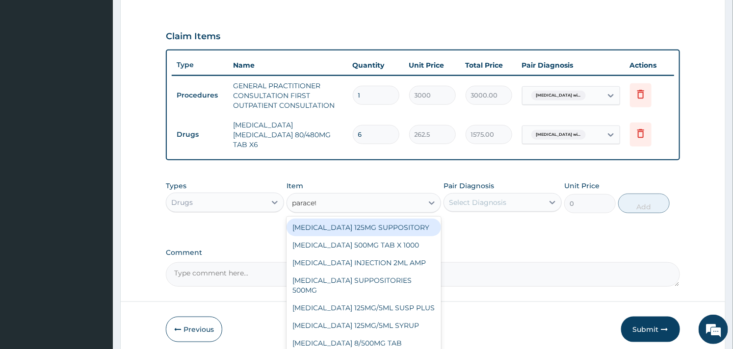
type input "paraceta"
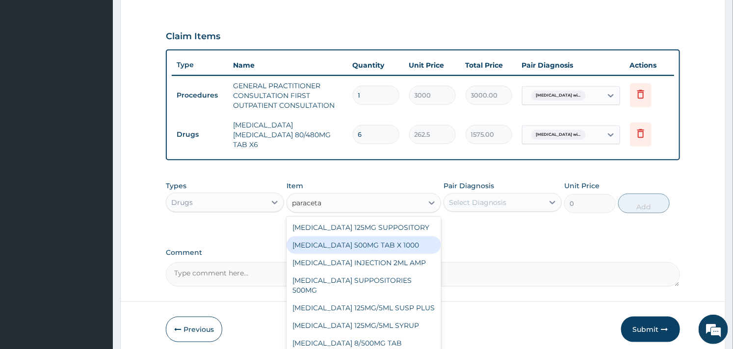
click at [379, 236] on div "[MEDICAL_DATA] 500MG TAB X 1000" at bounding box center [363, 245] width 154 height 18
type input "11.02499961853027"
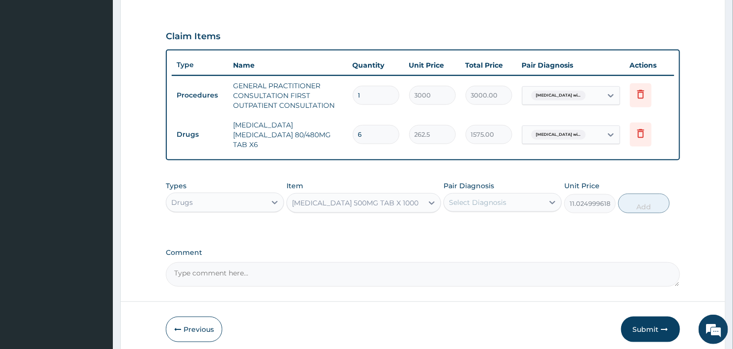
click at [522, 195] on div "Select Diagnosis" at bounding box center [494, 203] width 100 height 16
click at [457, 229] on div "[MEDICAL_DATA]" at bounding box center [502, 228] width 118 height 20
checkbox input "true"
click at [636, 197] on button "Add" at bounding box center [643, 204] width 51 height 20
type input "0"
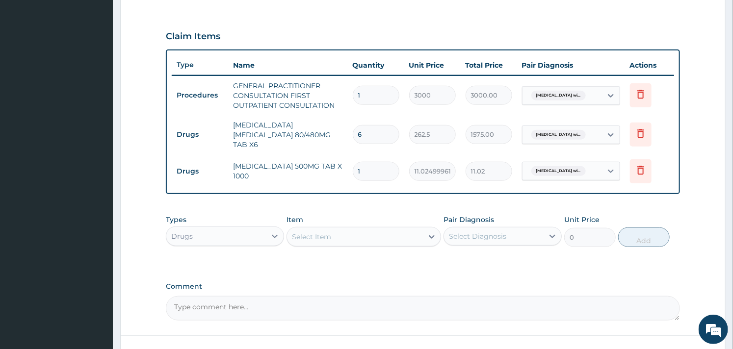
type input "18"
type input "198.45"
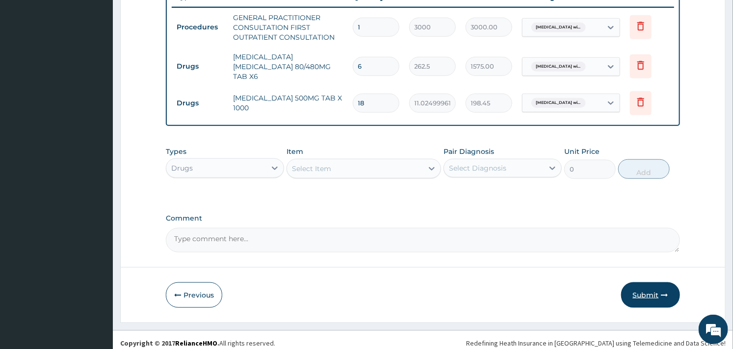
type input "18"
click at [637, 282] on button "Submit" at bounding box center [650, 294] width 59 height 25
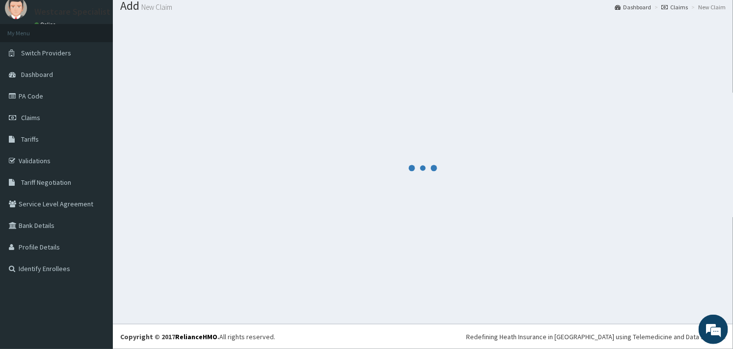
scroll to position [32, 0]
click at [643, 287] on div at bounding box center [422, 168] width 605 height 297
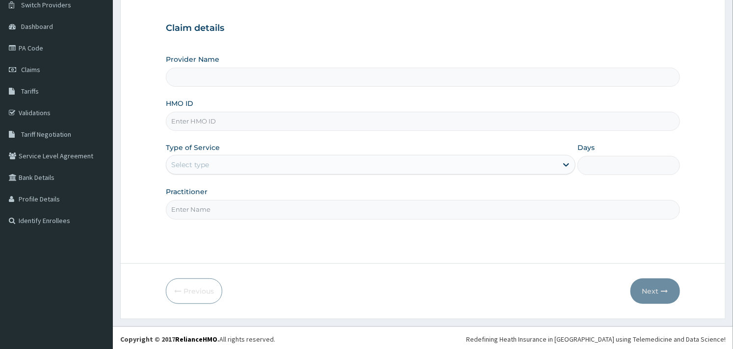
type input "WestCare Specialist Hospital - [GEOGRAPHIC_DATA]"
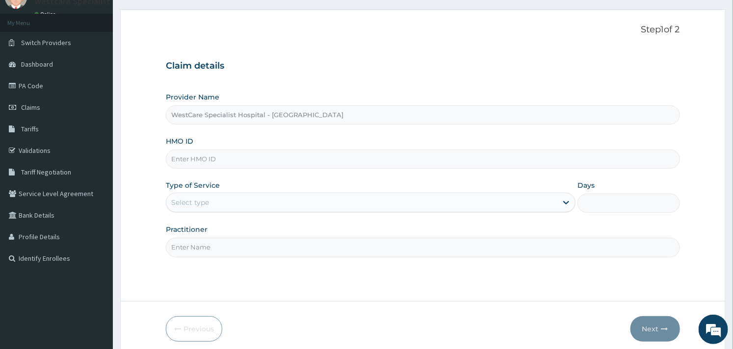
scroll to position [83, 0]
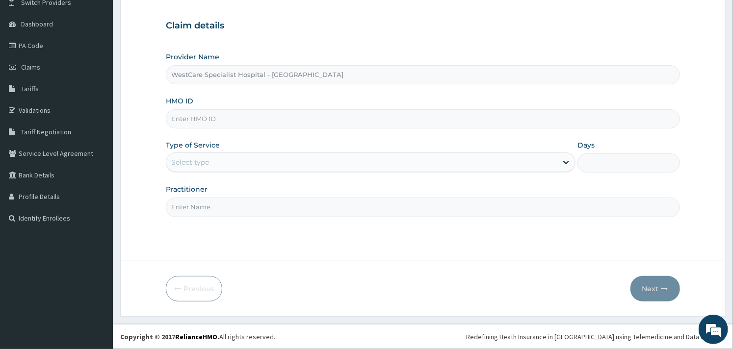
click at [185, 116] on input "HMO ID" at bounding box center [422, 118] width 513 height 19
paste input "chl/10494/c"
type input "chl/10494/c"
click at [148, 135] on form "Step 1 of 2 Claim details Provider Name WestCare Specialist Hospital - [GEOGRAP…" at bounding box center [422, 143] width 605 height 348
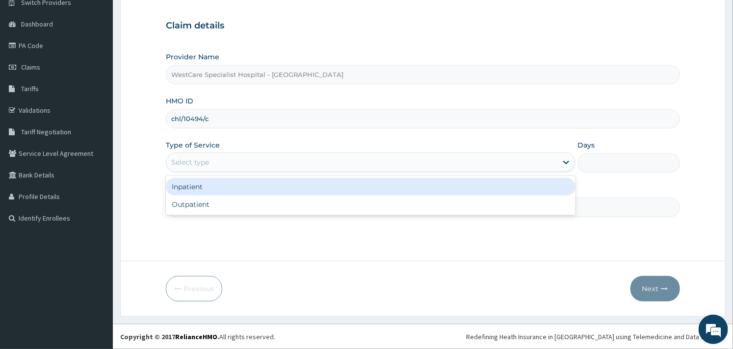
click at [261, 159] on div "Select type" at bounding box center [361, 162] width 391 height 16
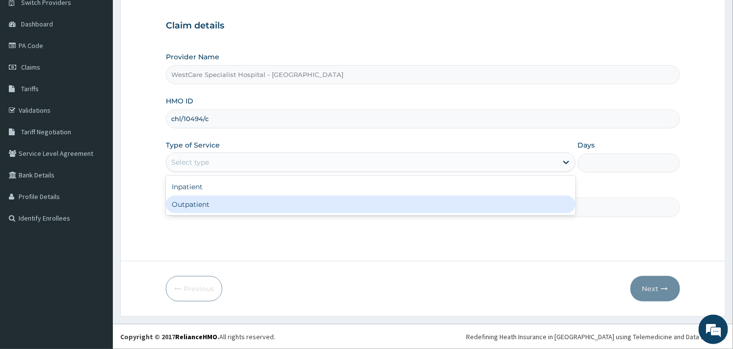
click at [216, 198] on div "Outpatient" at bounding box center [370, 205] width 409 height 18
type input "1"
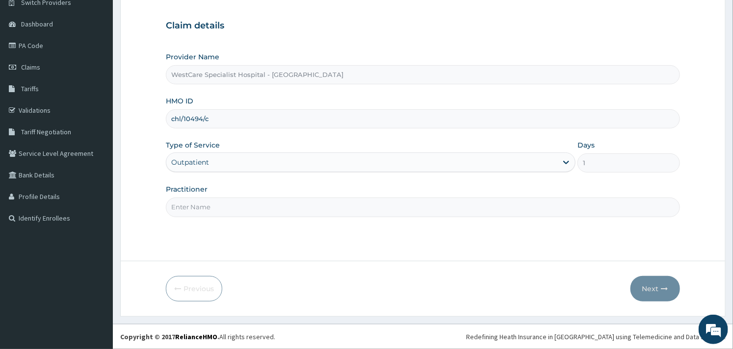
click at [282, 212] on input "Practitioner" at bounding box center [422, 207] width 513 height 19
type input "OBIDEYI"
click at [659, 283] on button "Next" at bounding box center [655, 288] width 50 height 25
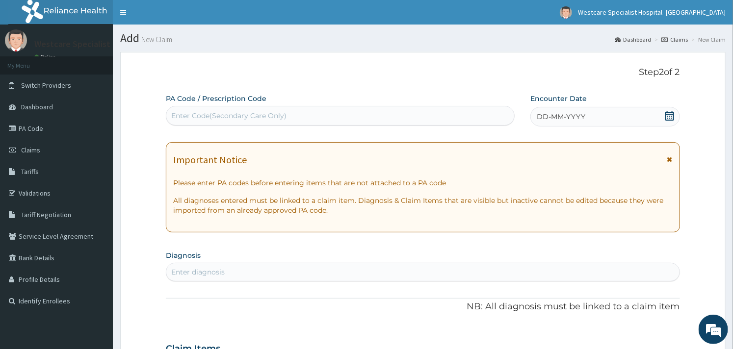
scroll to position [0, 0]
click at [272, 111] on div "Enter Code(Secondary Care Only)" at bounding box center [228, 116] width 115 height 10
paste input "PA/37EE83"
type input "PA/37EE83"
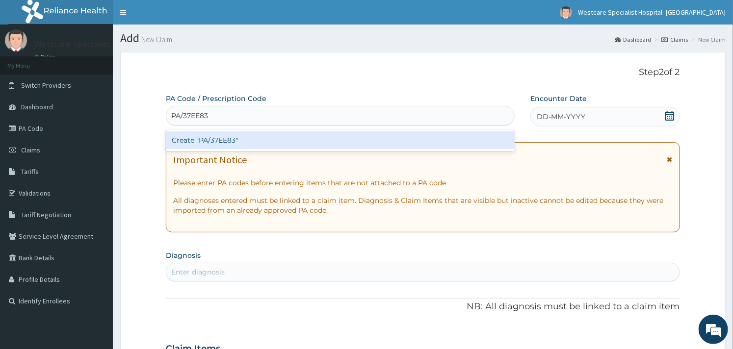
click at [262, 137] on div "Create "PA/37EE83"" at bounding box center [340, 140] width 349 height 18
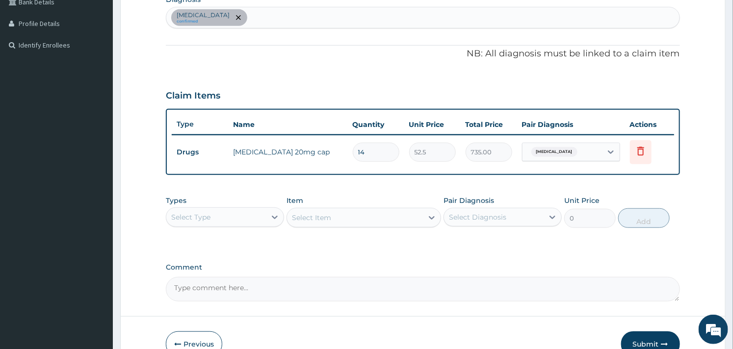
scroll to position [147, 0]
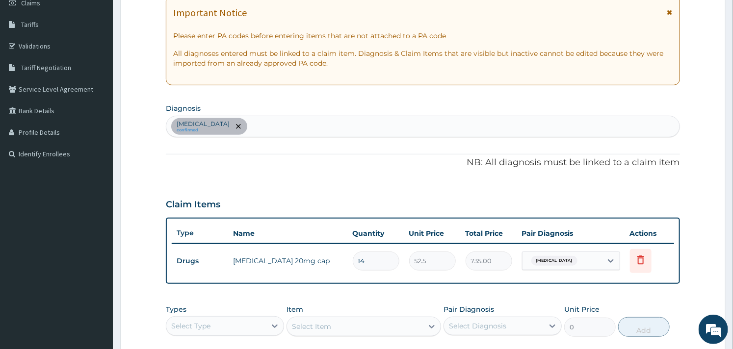
click at [288, 129] on div "[MEDICAL_DATA] confirmed" at bounding box center [422, 126] width 512 height 21
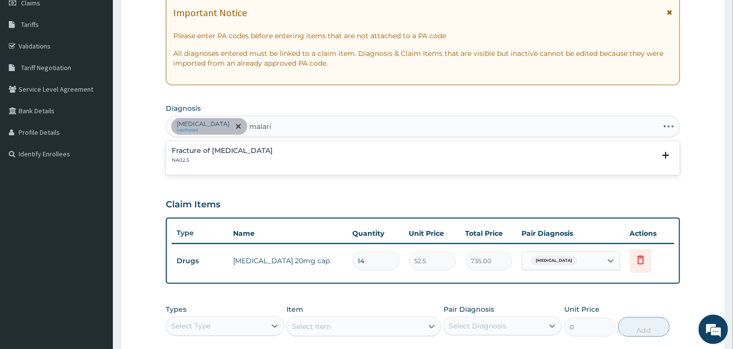
type input "[MEDICAL_DATA]"
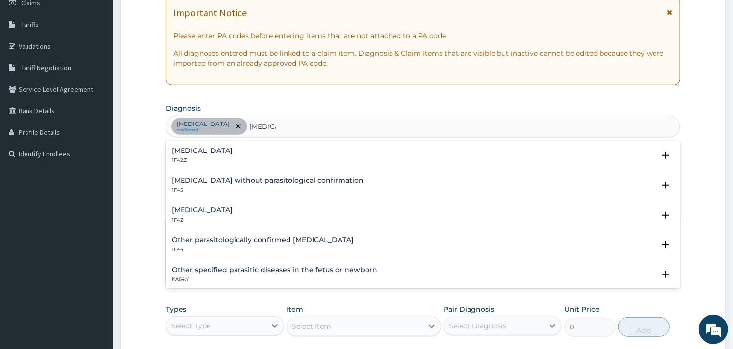
click at [199, 154] on h4 "[MEDICAL_DATA]" at bounding box center [202, 150] width 61 height 7
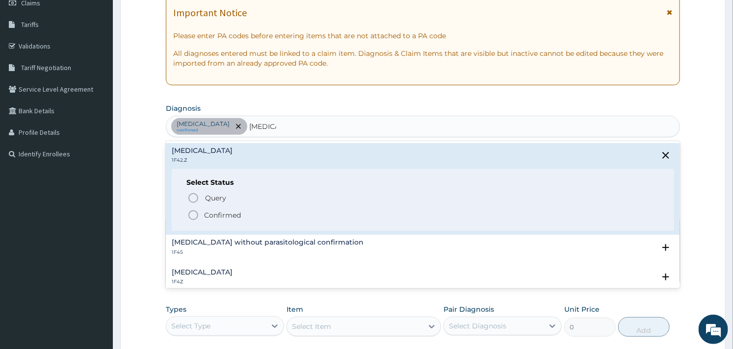
click at [192, 219] on icon "status option filled" at bounding box center [193, 215] width 12 height 12
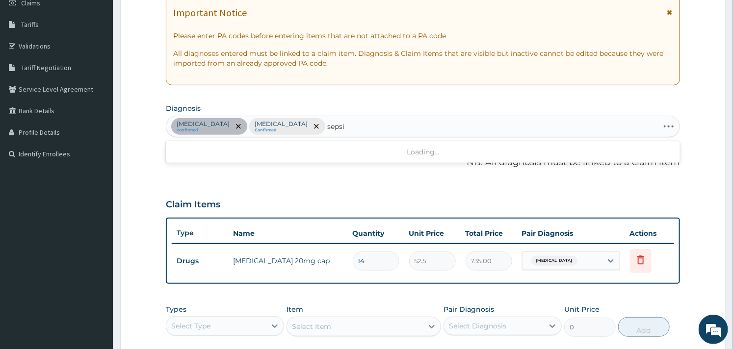
type input "[MEDICAL_DATA]"
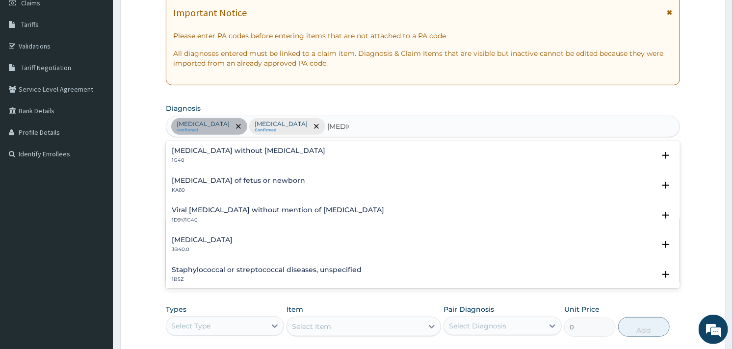
click at [191, 155] on div "[MEDICAL_DATA] without [MEDICAL_DATA] 1G40" at bounding box center [248, 155] width 153 height 17
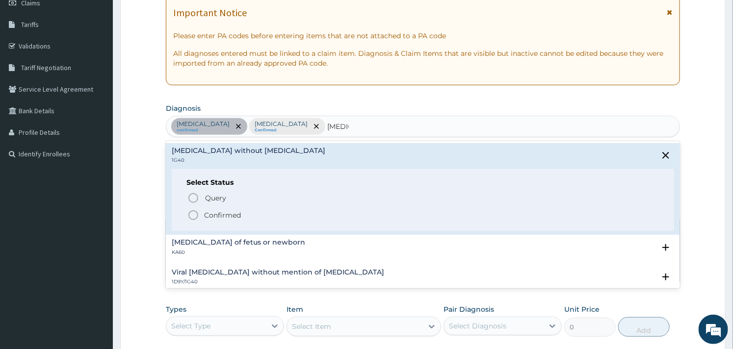
click at [192, 212] on icon "status option filled" at bounding box center [193, 215] width 12 height 12
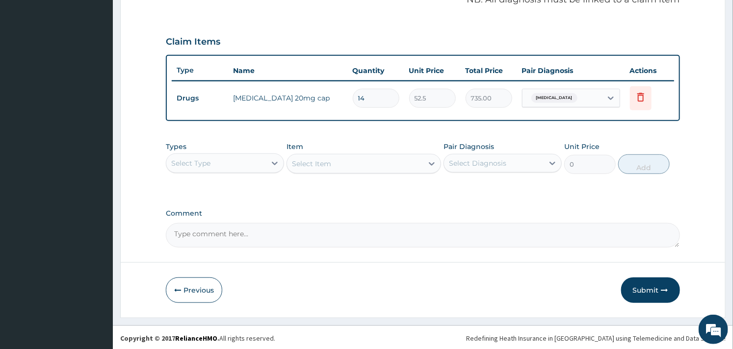
scroll to position [310, 0]
click at [272, 162] on icon at bounding box center [275, 163] width 10 height 10
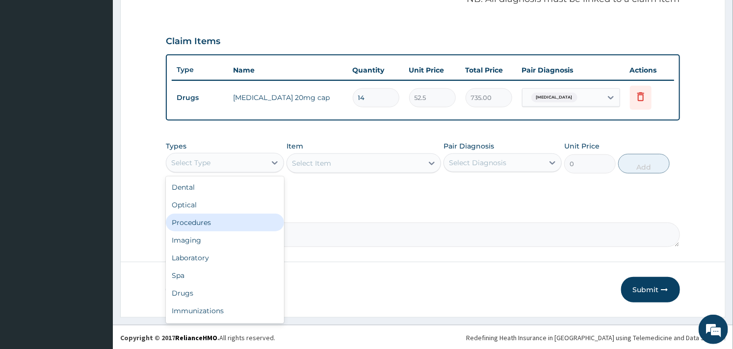
click at [212, 223] on div "Procedures" at bounding box center [225, 223] width 118 height 18
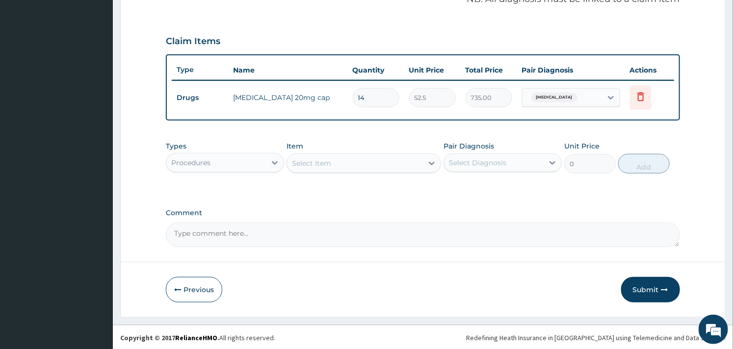
click at [369, 166] on div "Select Item" at bounding box center [354, 163] width 135 height 16
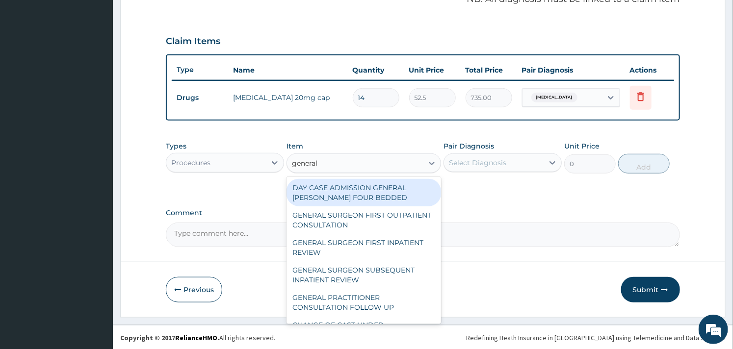
type input "general p"
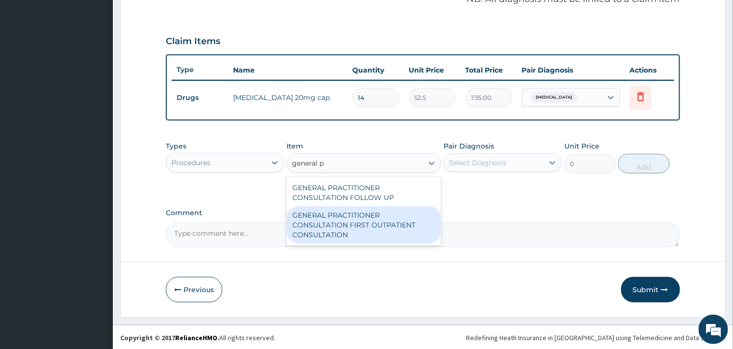
click at [360, 216] on div "GENERAL PRACTITIONER CONSULTATION FIRST OUTPATIENT CONSULTATION" at bounding box center [363, 224] width 154 height 37
type input "3000"
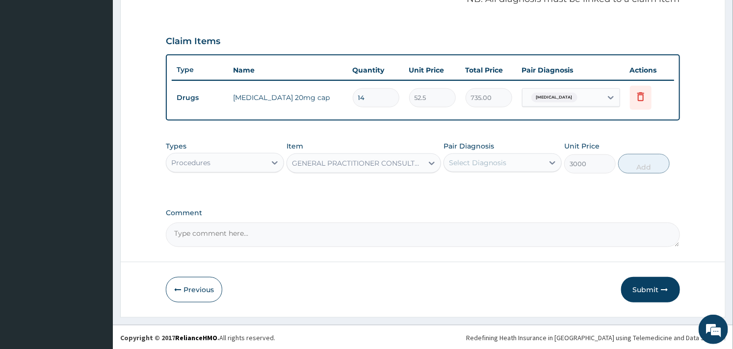
click at [469, 158] on div "Select Diagnosis" at bounding box center [477, 163] width 57 height 10
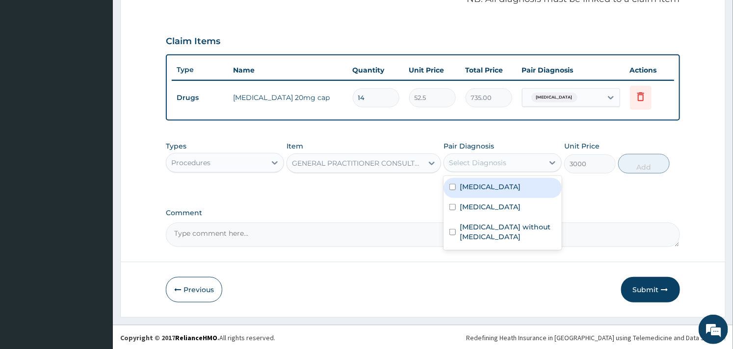
click at [461, 188] on label "[MEDICAL_DATA]" at bounding box center [489, 187] width 61 height 10
checkbox input "true"
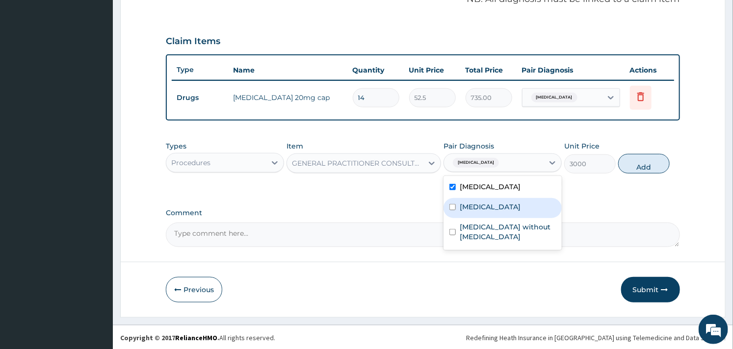
click at [462, 210] on label "[MEDICAL_DATA]" at bounding box center [489, 207] width 61 height 10
checkbox input "true"
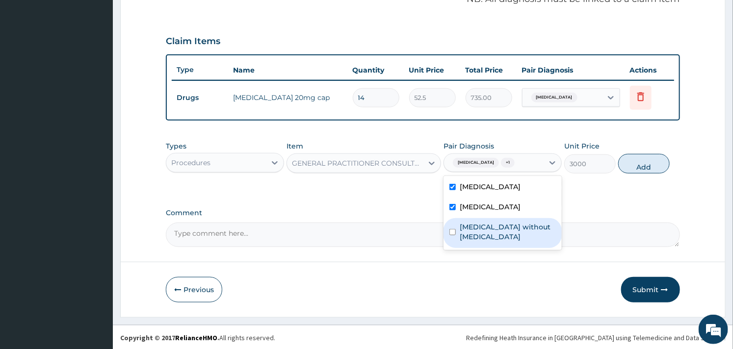
click at [462, 242] on label "[MEDICAL_DATA] without [MEDICAL_DATA]" at bounding box center [507, 232] width 96 height 20
checkbox input "true"
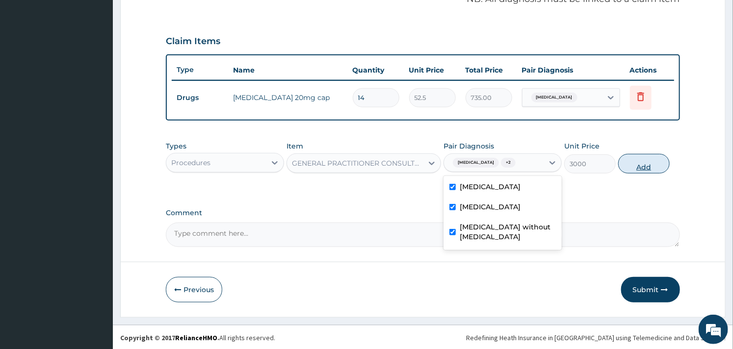
click at [638, 164] on button "Add" at bounding box center [643, 164] width 51 height 20
type input "0"
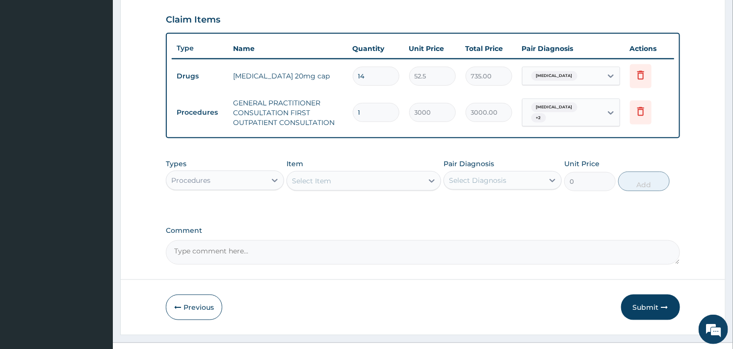
scroll to position [350, 0]
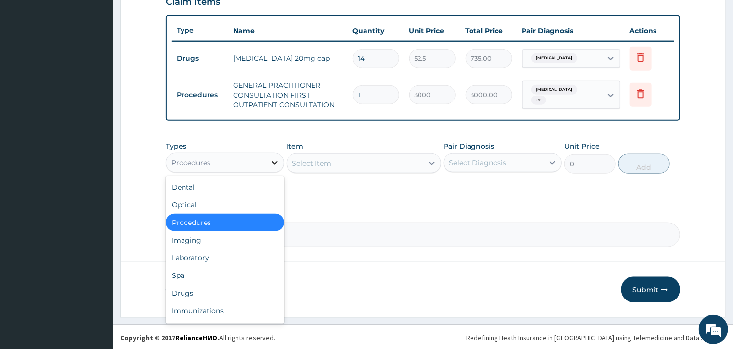
click at [272, 164] on icon at bounding box center [275, 163] width 10 height 10
click at [221, 257] on div "Laboratory" at bounding box center [225, 258] width 118 height 18
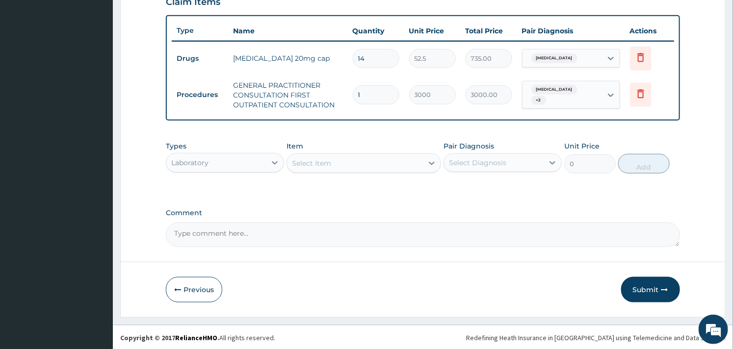
click at [353, 160] on div "Select Item" at bounding box center [354, 163] width 135 height 16
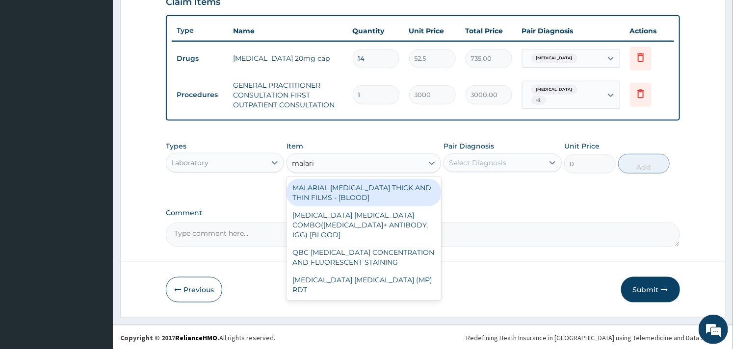
type input "[MEDICAL_DATA]"
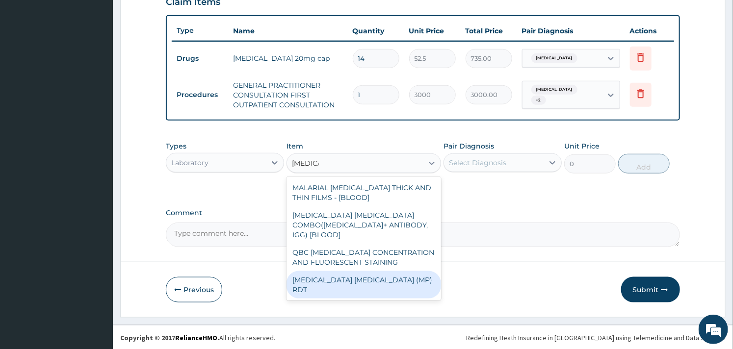
click at [396, 271] on div "[MEDICAL_DATA] [MEDICAL_DATA] (MP) RDT" at bounding box center [363, 284] width 154 height 27
type input "1500"
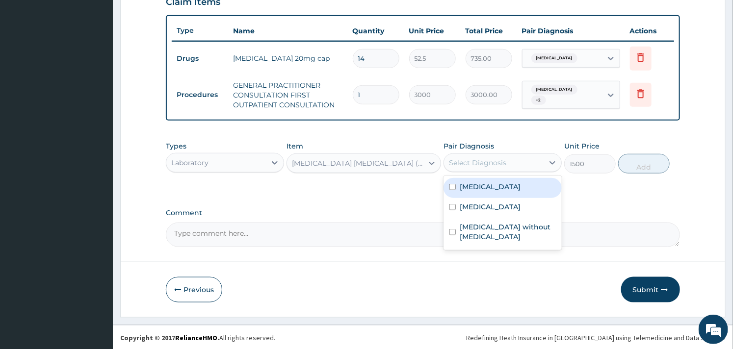
click at [501, 160] on div "Select Diagnosis" at bounding box center [477, 163] width 57 height 10
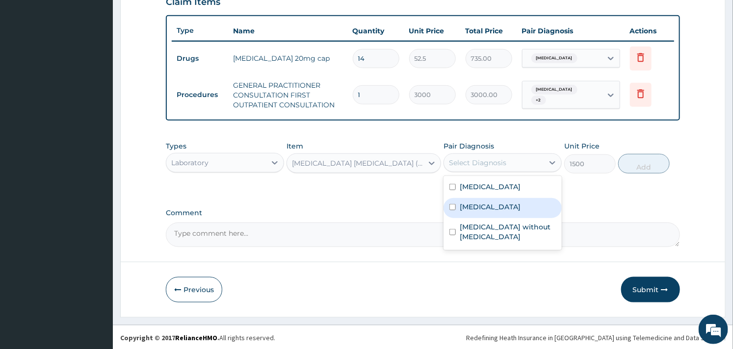
click at [459, 212] on label "[MEDICAL_DATA]" at bounding box center [489, 207] width 61 height 10
checkbox input "true"
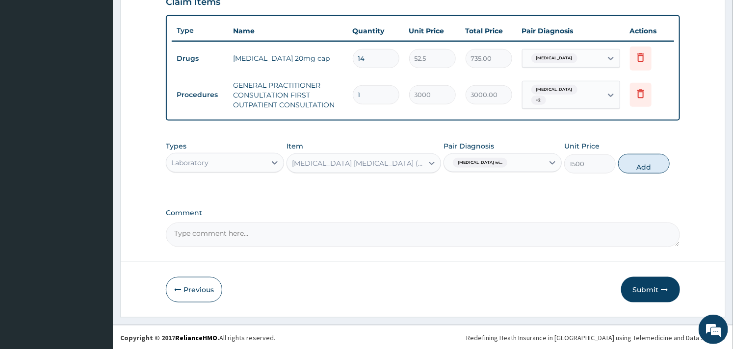
click at [643, 165] on button "Add" at bounding box center [643, 164] width 51 height 20
type input "0"
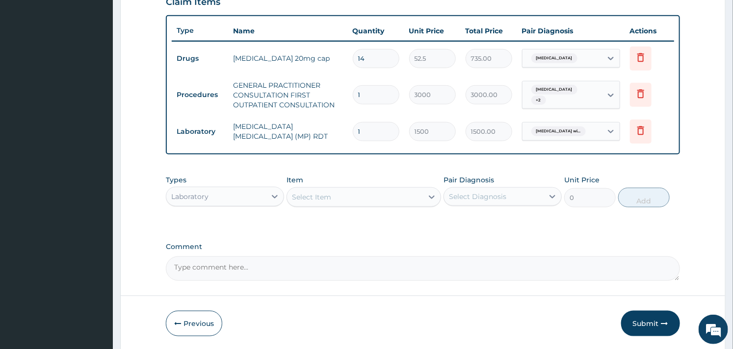
scroll to position [383, 0]
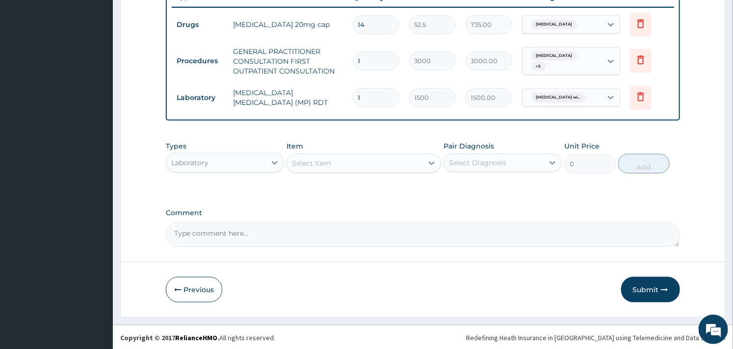
click at [266, 158] on div "Laboratory" at bounding box center [216, 163] width 100 height 16
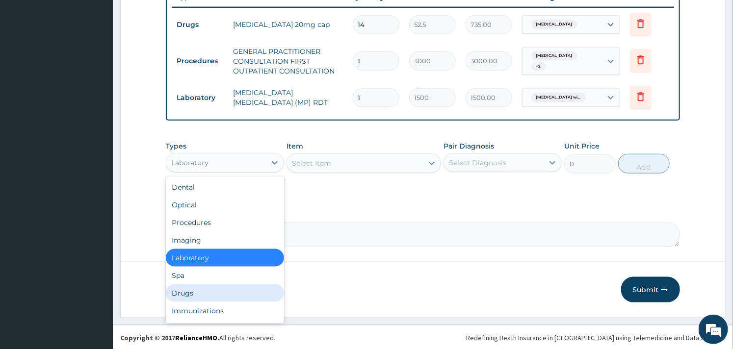
click at [190, 291] on div "Drugs" at bounding box center [225, 293] width 118 height 18
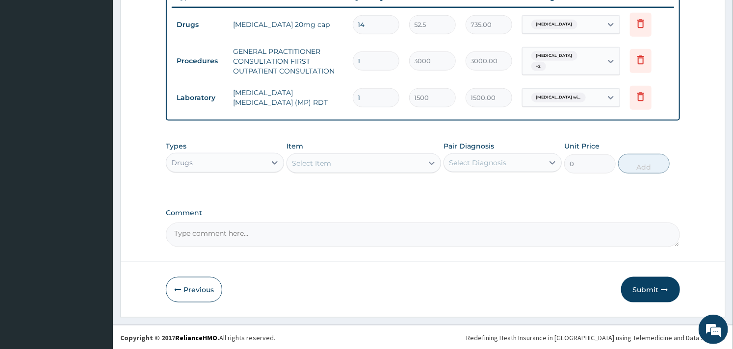
click at [378, 168] on div "Select Item" at bounding box center [354, 163] width 135 height 16
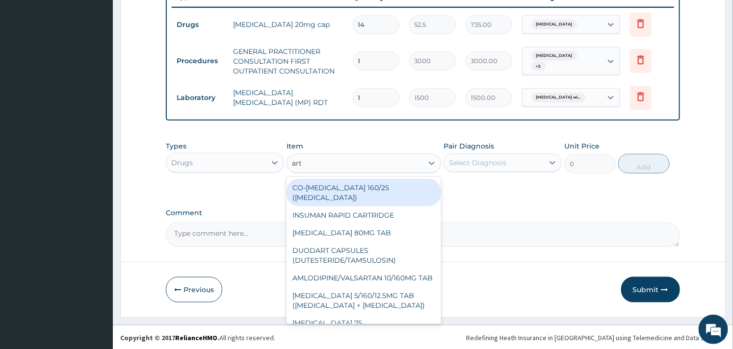
type input "arte"
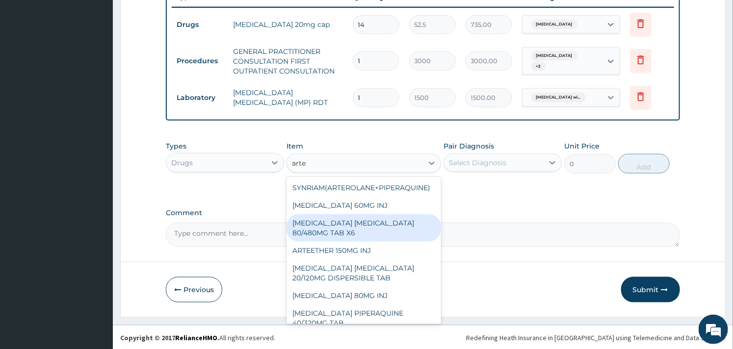
click at [356, 223] on div "[MEDICAL_DATA] [MEDICAL_DATA] 80/480MG TAB X6" at bounding box center [363, 227] width 154 height 27
type input "262.5"
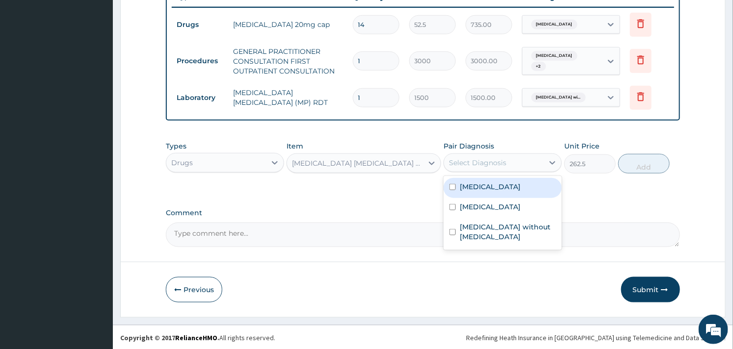
click at [473, 160] on div "Select Diagnosis" at bounding box center [477, 163] width 57 height 10
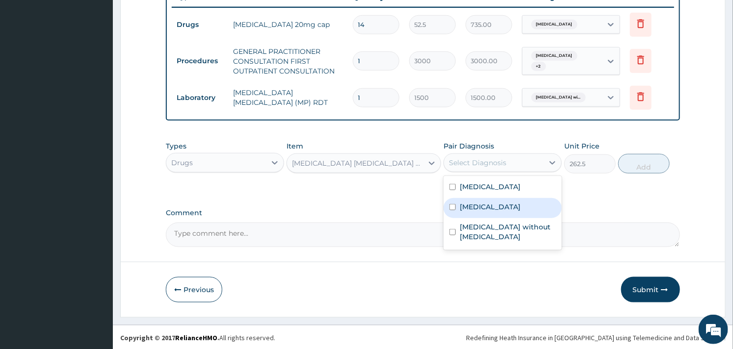
click at [463, 212] on label "[MEDICAL_DATA]" at bounding box center [489, 207] width 61 height 10
checkbox input "true"
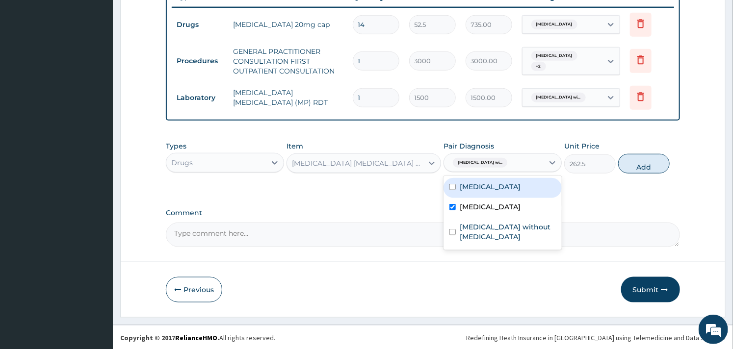
click at [639, 162] on button "Add" at bounding box center [643, 164] width 51 height 20
type input "0"
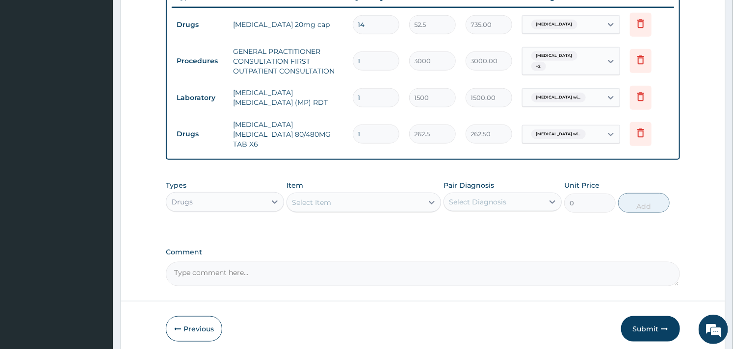
type input "0.00"
type input "6"
type input "1575.00"
type input "6"
click at [331, 204] on div "Select Item" at bounding box center [354, 203] width 135 height 16
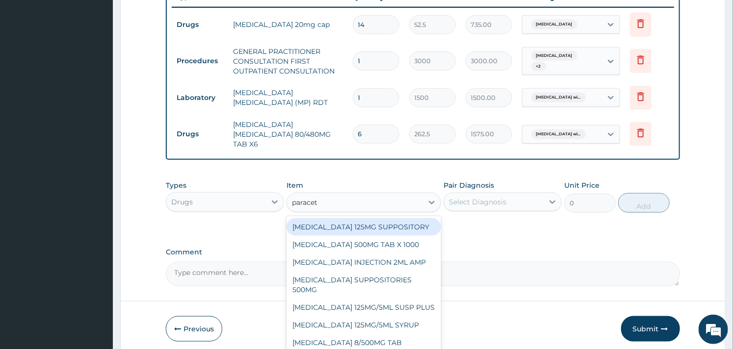
type input "paraceta"
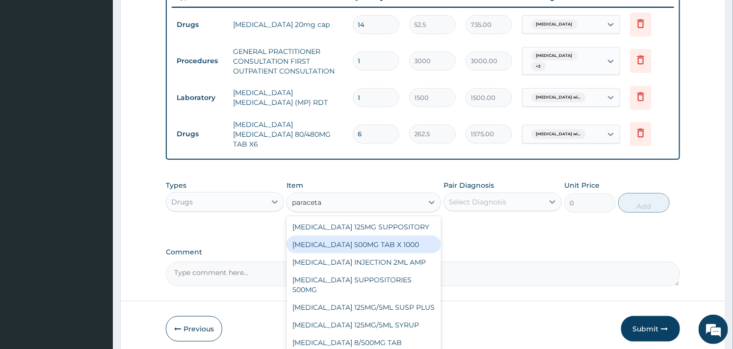
click at [339, 237] on div "[MEDICAL_DATA] 500MG TAB X 1000" at bounding box center [363, 245] width 154 height 18
type input "11.02499961853027"
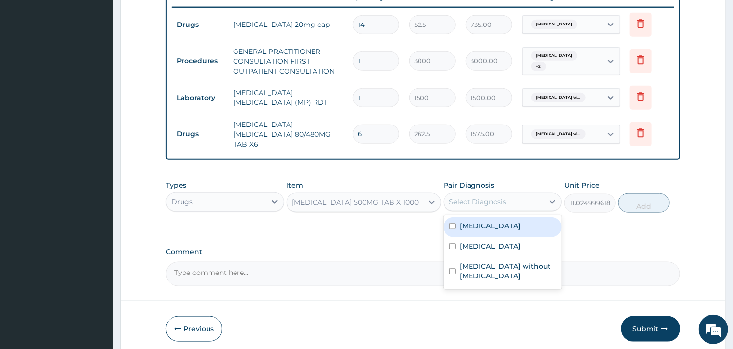
click at [487, 197] on div "Select Diagnosis" at bounding box center [477, 202] width 57 height 10
click at [466, 222] on label "[MEDICAL_DATA]" at bounding box center [489, 226] width 61 height 10
checkbox input "true"
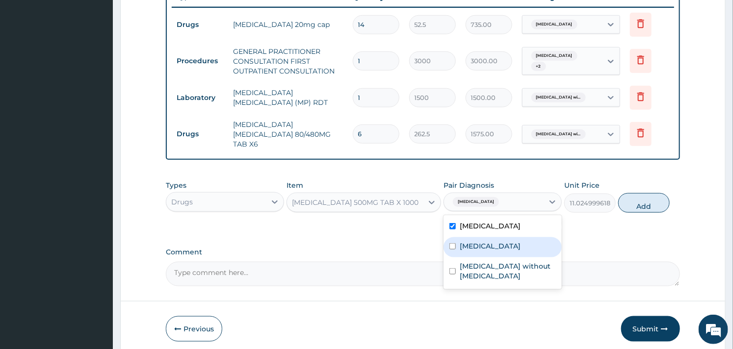
click at [463, 251] on label "[MEDICAL_DATA]" at bounding box center [489, 246] width 61 height 10
checkbox input "true"
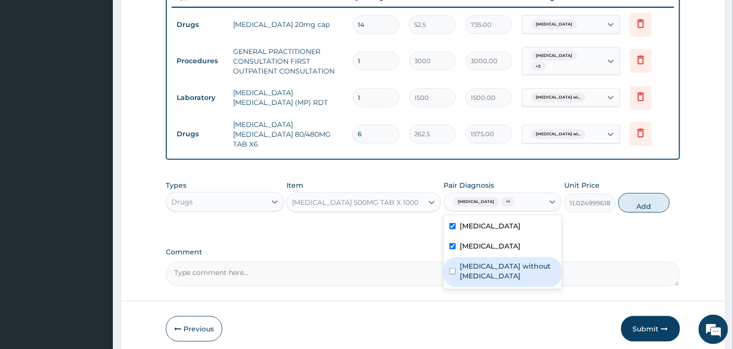
click at [463, 281] on label "[MEDICAL_DATA] without [MEDICAL_DATA]" at bounding box center [507, 271] width 96 height 20
checkbox input "true"
click at [646, 195] on button "Add" at bounding box center [643, 203] width 51 height 20
type input "0"
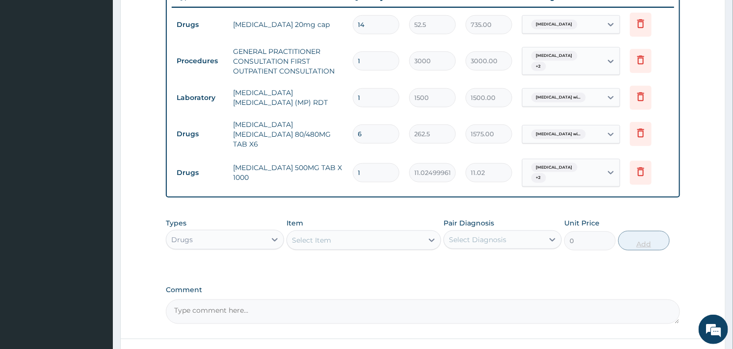
type input "18"
type input "198.45"
type input "18"
